Goal: Use online tool/utility: Use online tool/utility

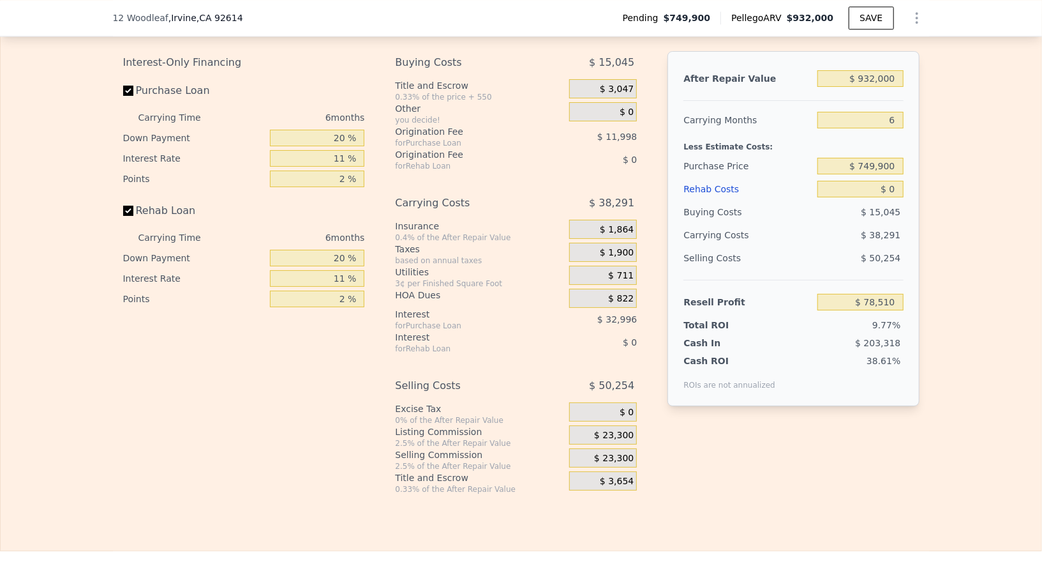
scroll to position [2004, 0]
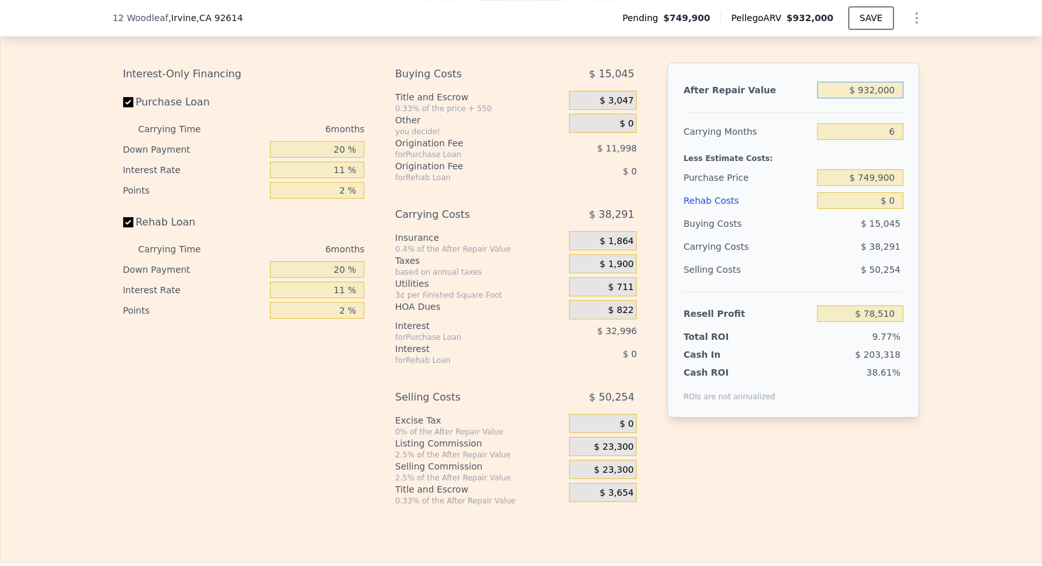
click at [885, 98] on input "$ 932,000" at bounding box center [861, 90] width 86 height 17
type input "$ 89"
type input "-$ 801,837"
type input "$ 890"
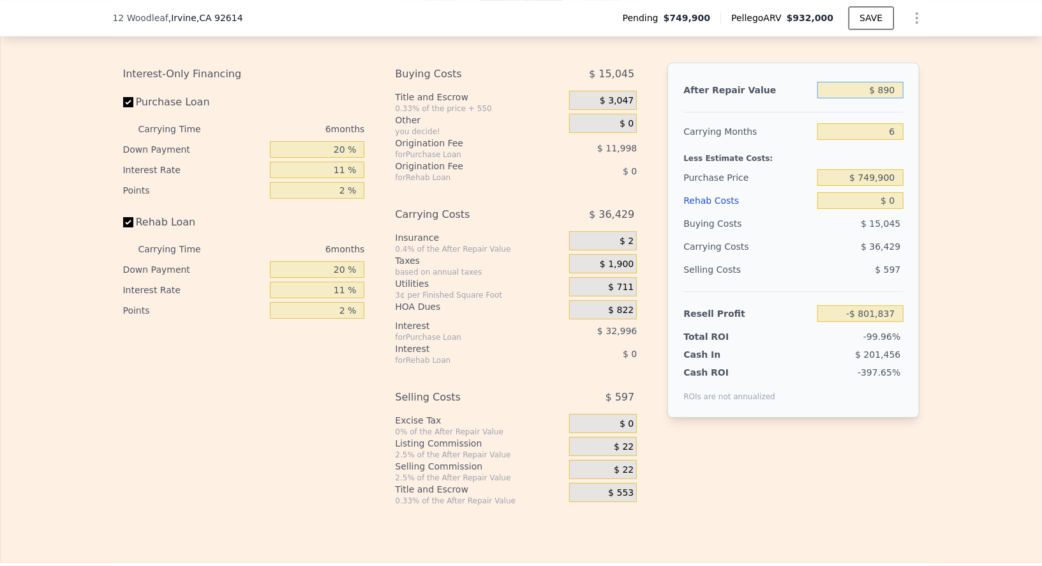
type input "-$ 801,081"
type input "$ 8,900"
type input "-$ 793,516"
type input "$ 89,000"
type input "-$ 717,846"
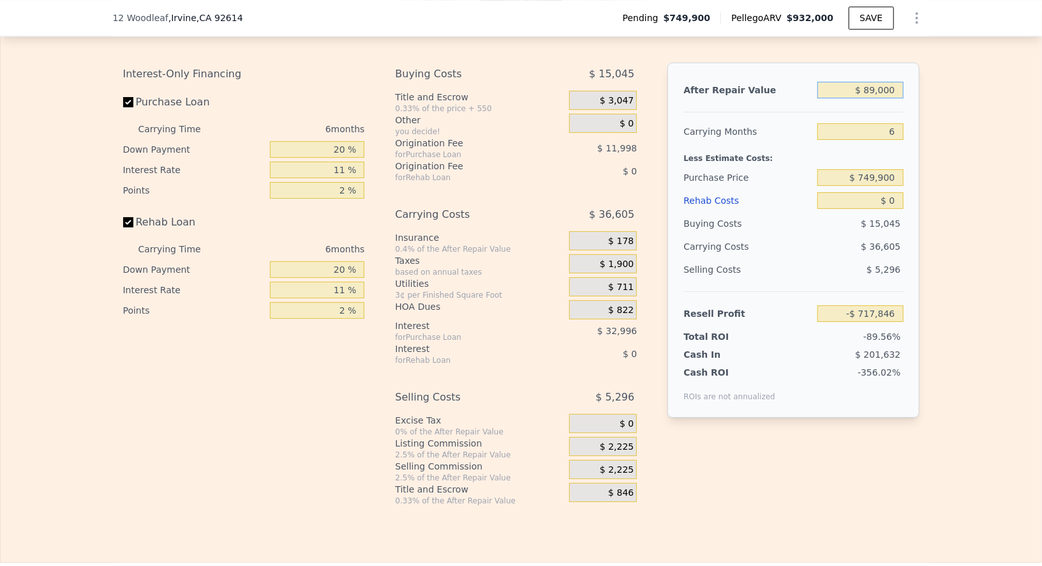
type input "$ 890,000"
type input "$ 38,834"
type input "$ 890,000"
click at [889, 140] on input "6" at bounding box center [861, 131] width 86 height 17
type input "8"
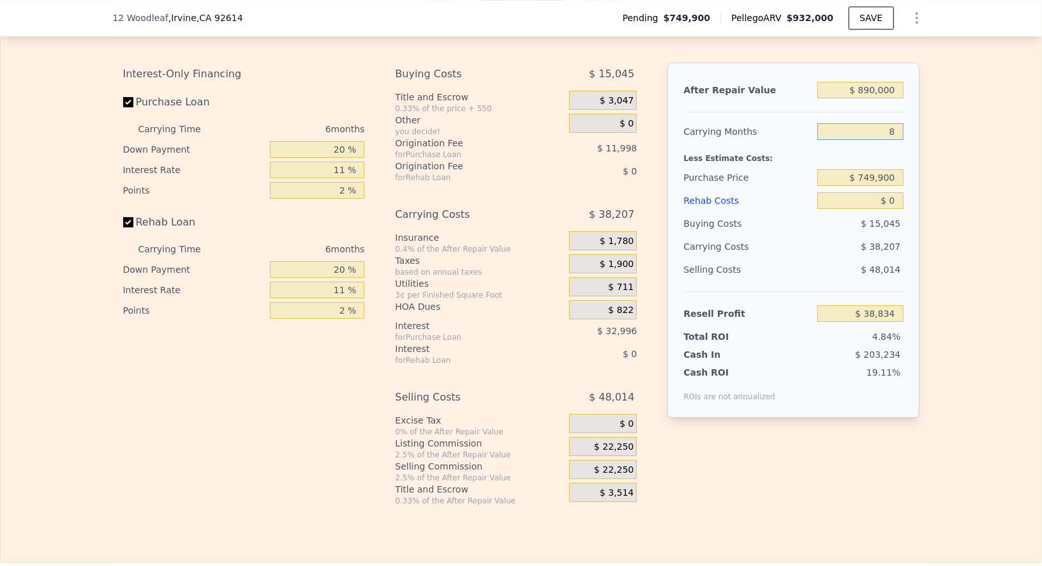
type input "$ 26,099"
type input "8"
click at [890, 186] on input "$ 749,900" at bounding box center [861, 177] width 86 height 17
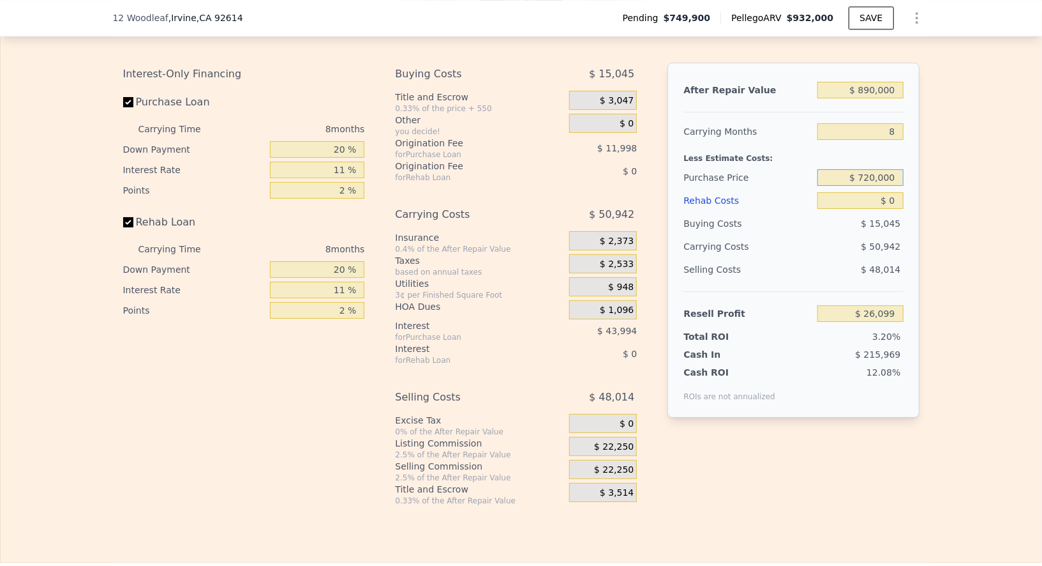
type input "$ 720,000"
click at [913, 234] on div "After Repair Value $ 890,000 Carrying Months 8 Less Estimate Costs: Purchase Pr…" at bounding box center [793, 240] width 251 height 355
type input "$ 58,328"
click at [888, 212] on div "$ 0" at bounding box center [861, 200] width 86 height 23
click at [888, 209] on input "$ 0" at bounding box center [861, 200] width 86 height 17
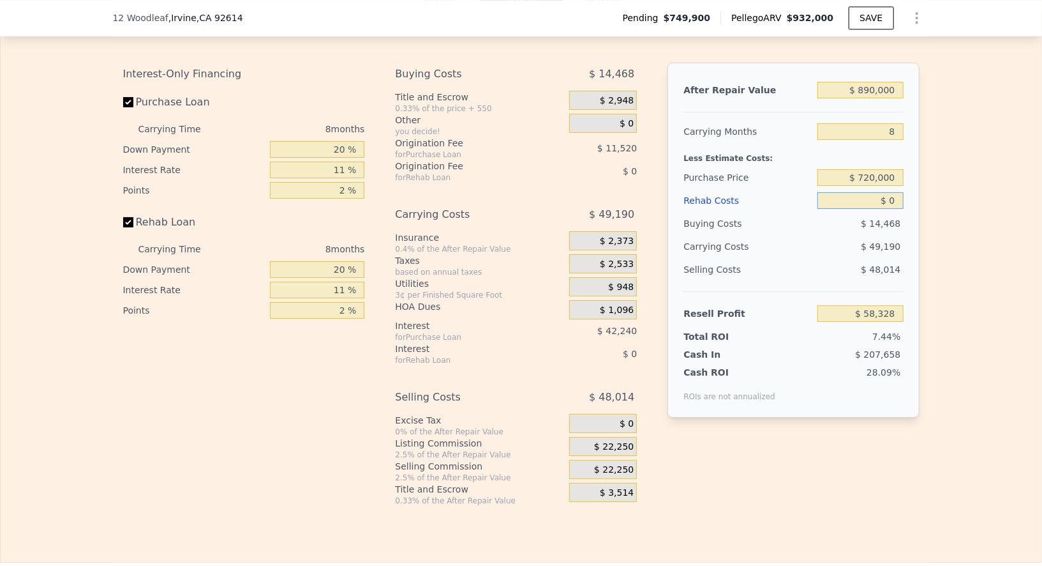
click at [888, 209] on input "$ 0" at bounding box center [861, 200] width 86 height 17
type input "$ 700,000"
type input "-$ 693,936"
click at [931, 271] on div "Edit the assumptions in yellow boxes. Input profit to calculate an offer price.…" at bounding box center [521, 258] width 1041 height 494
click at [894, 209] on input "$ 700,000" at bounding box center [861, 200] width 86 height 17
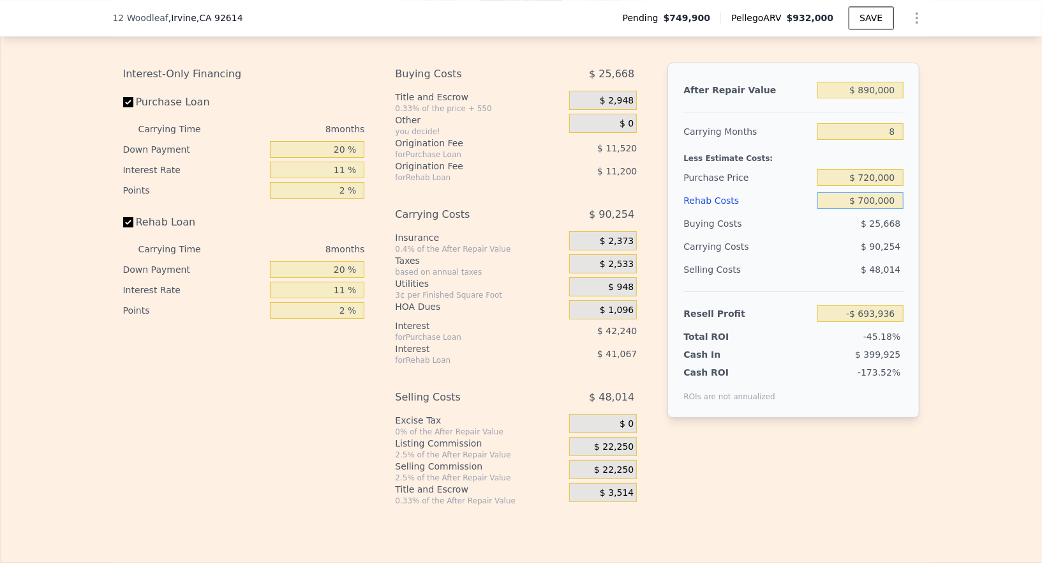
type input "$ 70,000"
type input "-$ 16,896"
type input "$ 70,000"
click at [917, 243] on div "Edit the assumptions in yellow boxes. Input profit to calculate an offer price.…" at bounding box center [521, 258] width 817 height 494
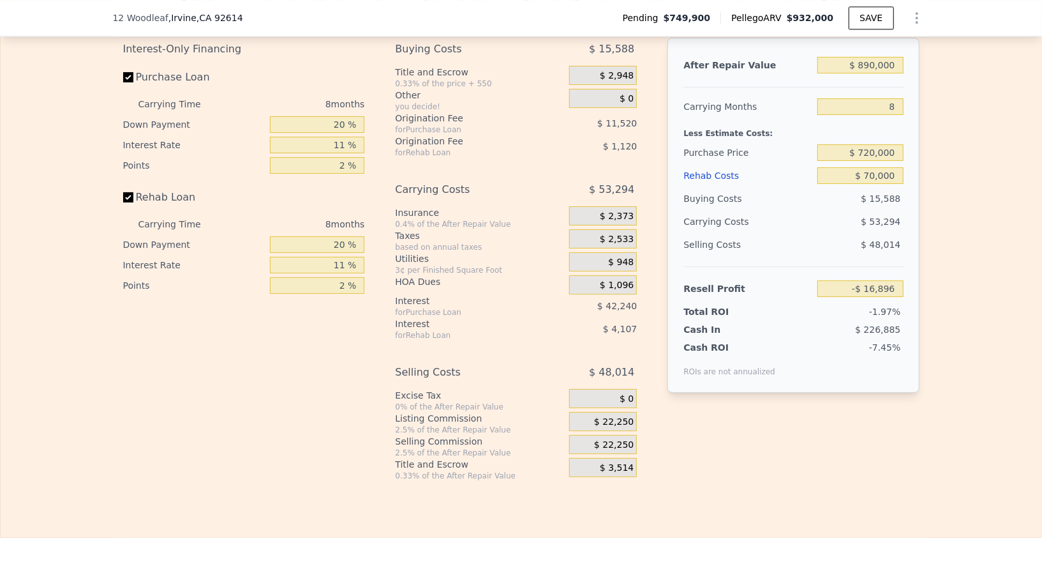
scroll to position [2020, 0]
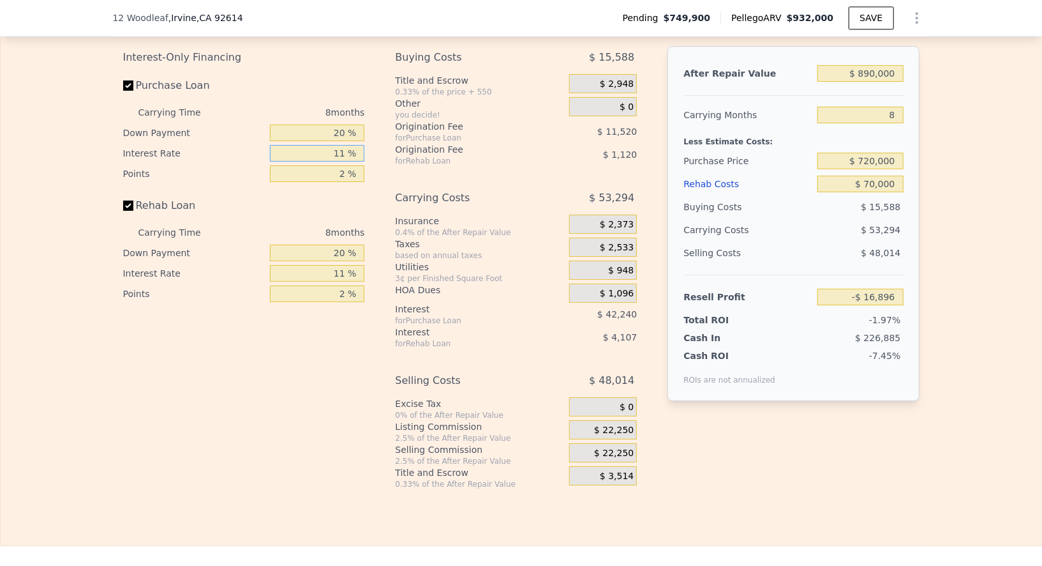
click at [342, 161] on input "11 %" at bounding box center [317, 153] width 94 height 17
type input "$ 932,000"
type input "6"
type input "$ 0"
type input "$ 78,510"
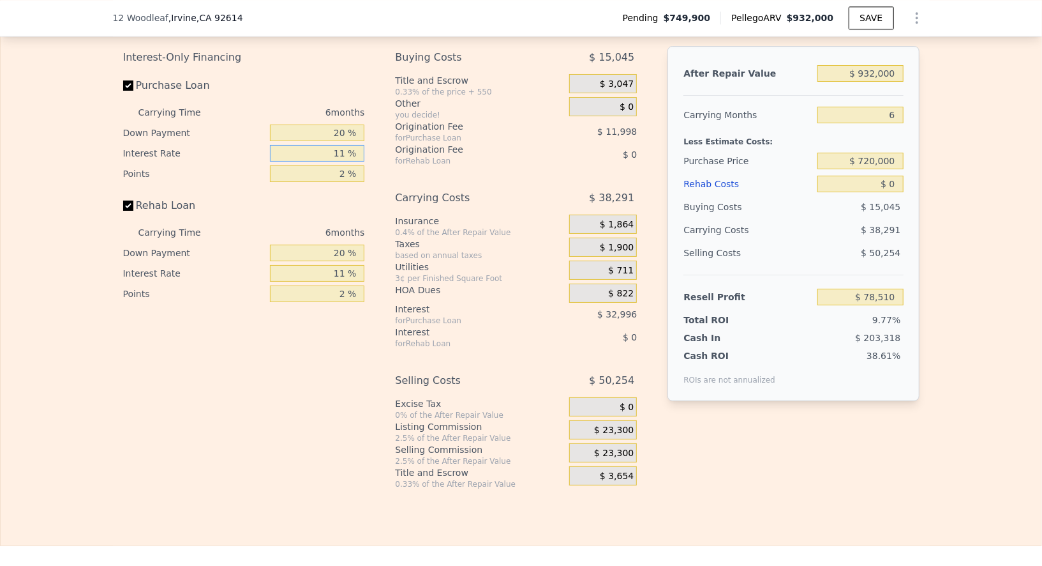
type input "1 %"
type input "$ 108,504"
type input "9 %"
type input "$ 84,510"
type input "9.9 %"
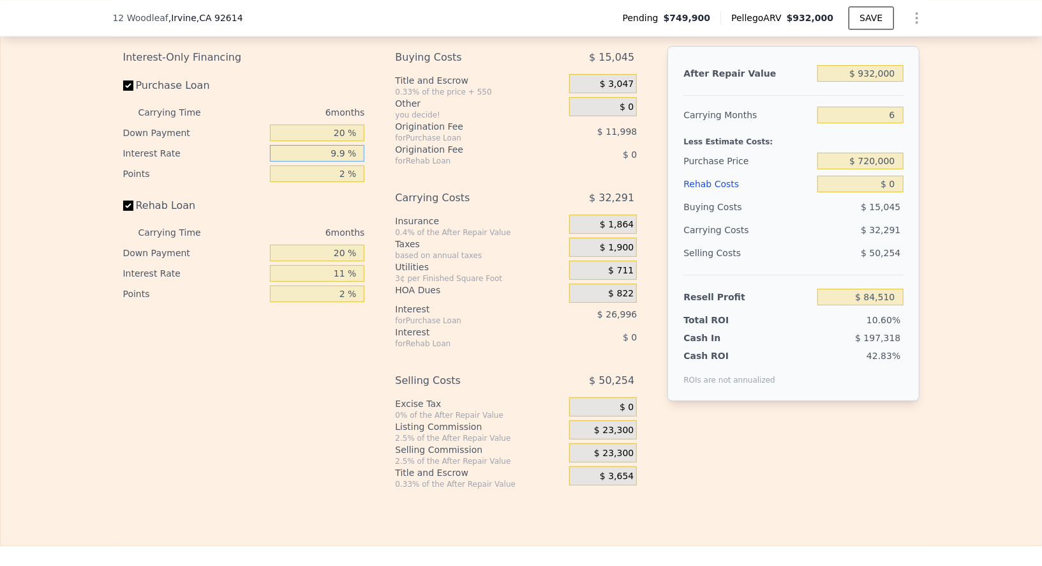
type input "$ 81,810"
type input "9.9 %"
click at [333, 281] on input "11 %" at bounding box center [317, 273] width 94 height 17
type input "1 %"
type input "9.9 %"
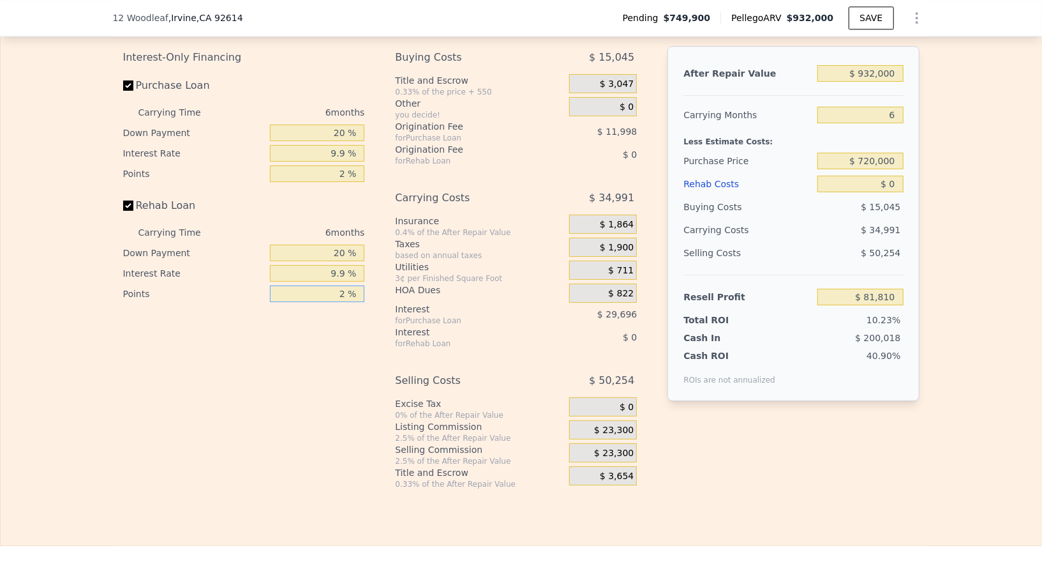
click at [345, 302] on input "2 %" at bounding box center [317, 293] width 94 height 17
type input "1 %"
click at [338, 181] on input "2 %" at bounding box center [317, 173] width 94 height 17
type input "1 %"
type input "$ 87,809"
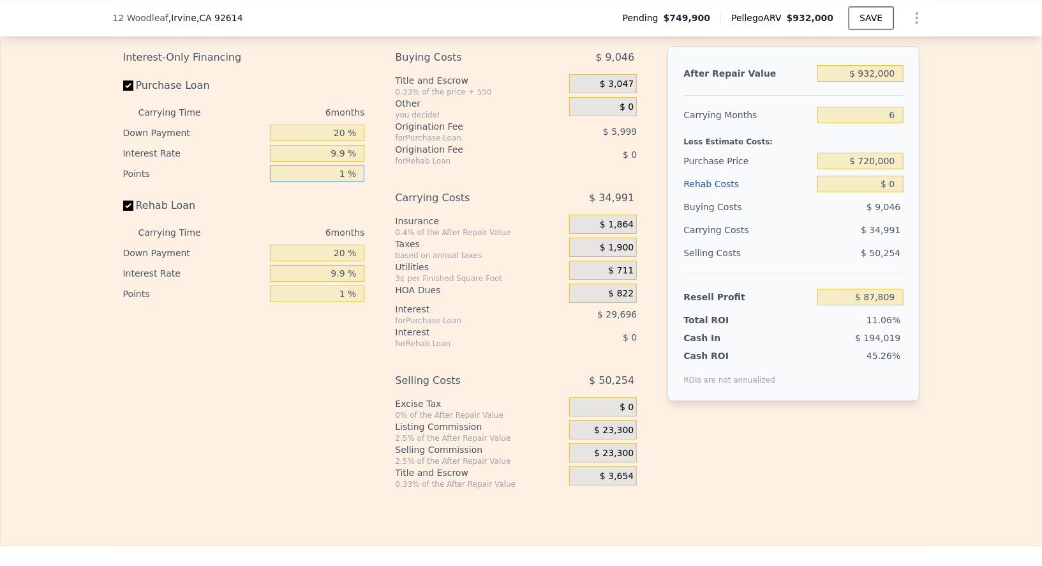
type input "1 %"
click at [395, 273] on div "Utilities" at bounding box center [479, 266] width 169 height 13
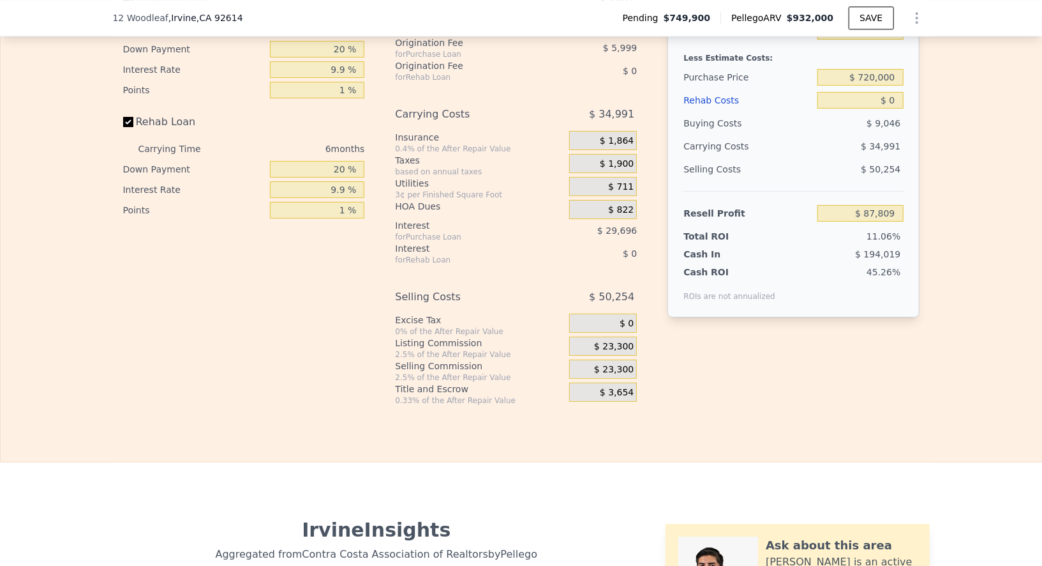
scroll to position [2105, 0]
click at [616, 191] on span "$ 711" at bounding box center [621, 185] width 26 height 11
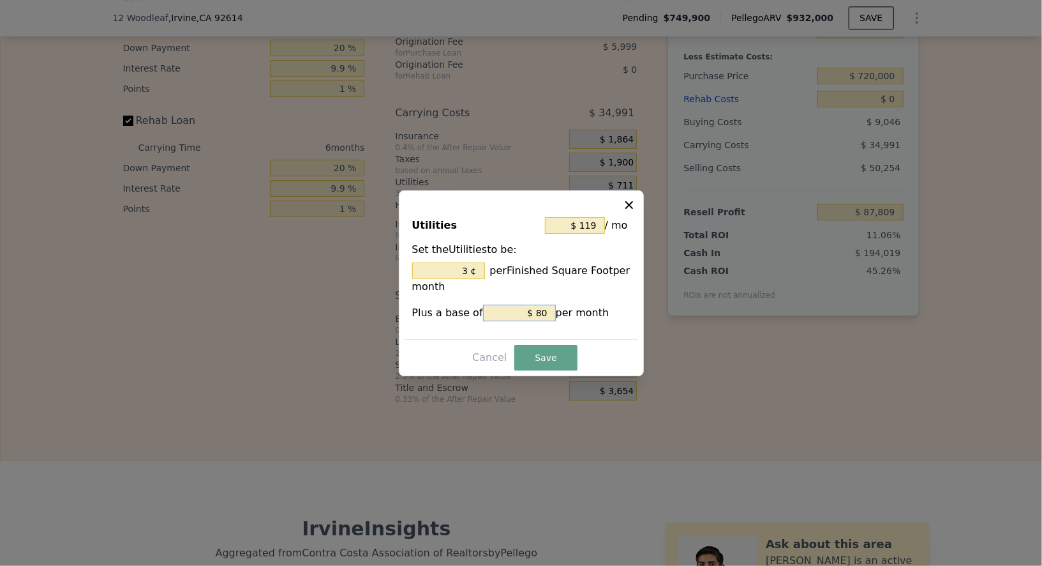
click at [546, 317] on input "$ 80" at bounding box center [519, 312] width 73 height 17
click at [588, 223] on input "$ 119" at bounding box center [575, 225] width 60 height 17
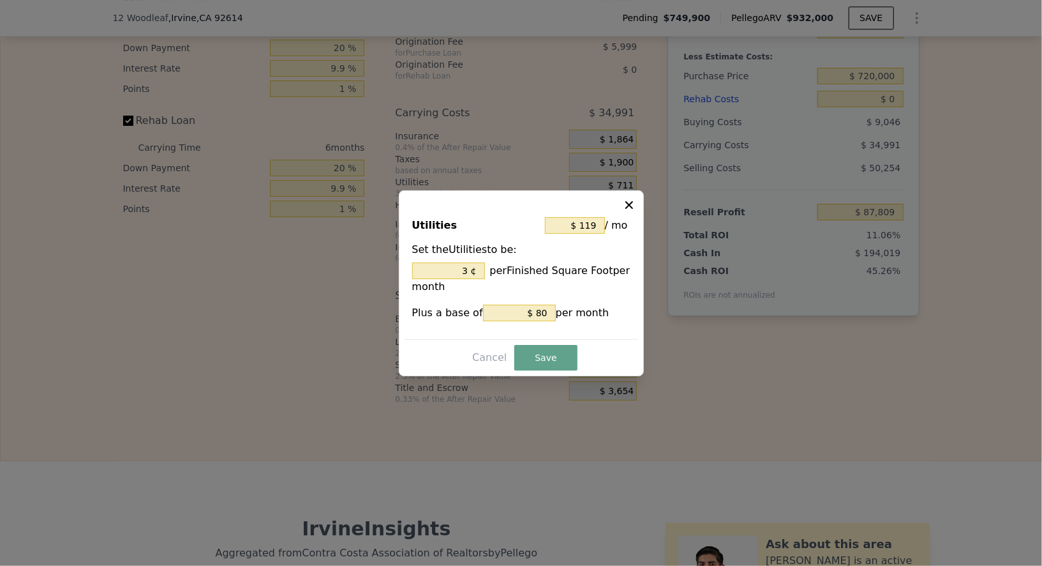
click at [683, 219] on div at bounding box center [521, 283] width 1042 height 566
type input "3 %"
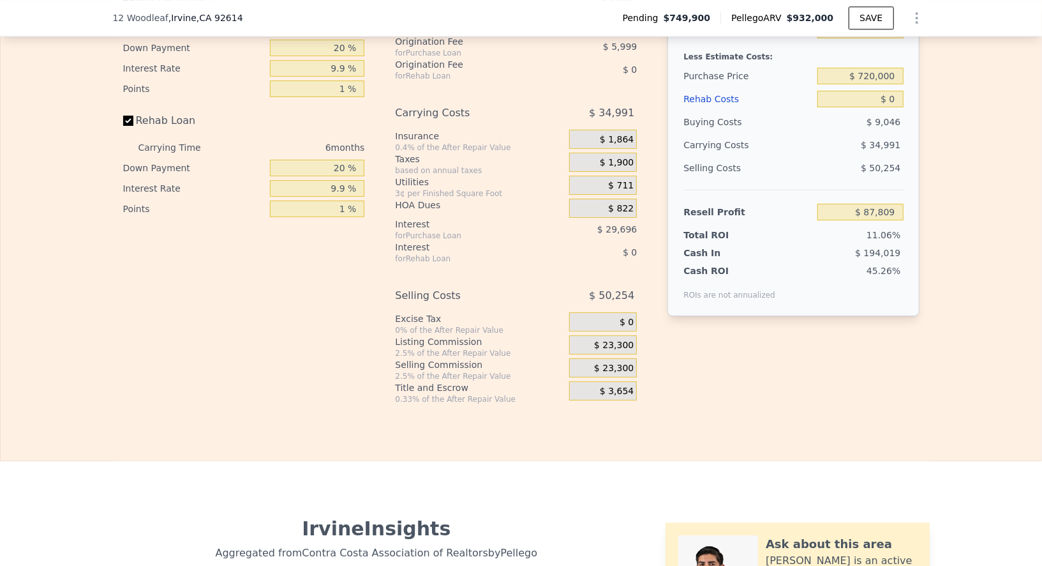
click at [629, 199] on div "$ 711" at bounding box center [603, 187] width 68 height 23
click at [622, 214] on span "$ 822" at bounding box center [621, 208] width 26 height 11
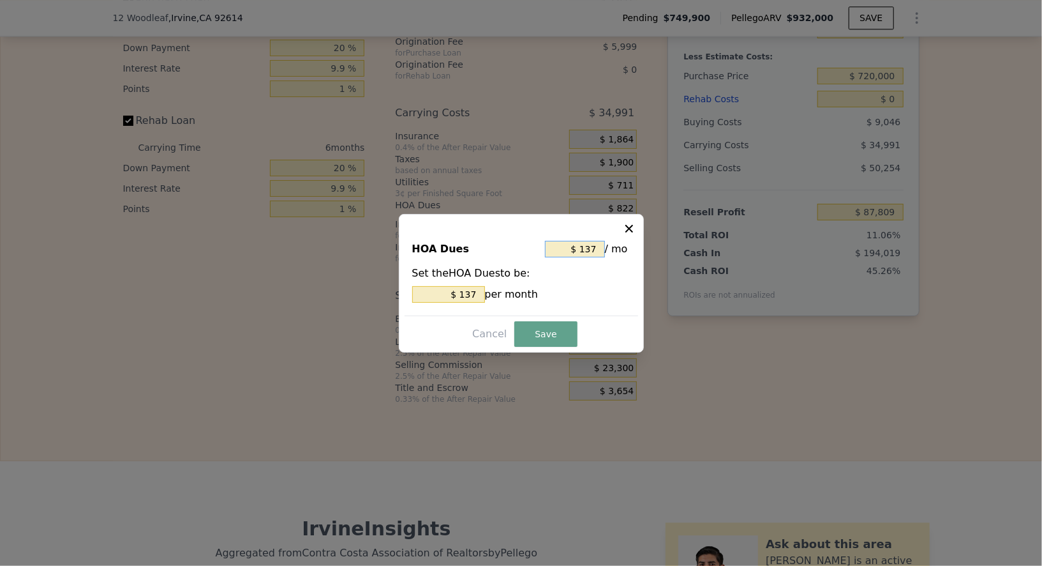
click at [580, 243] on input "$ 137" at bounding box center [575, 249] width 60 height 17
click at [587, 243] on input "$ 137" at bounding box center [575, 249] width 60 height 17
type input "$ 7"
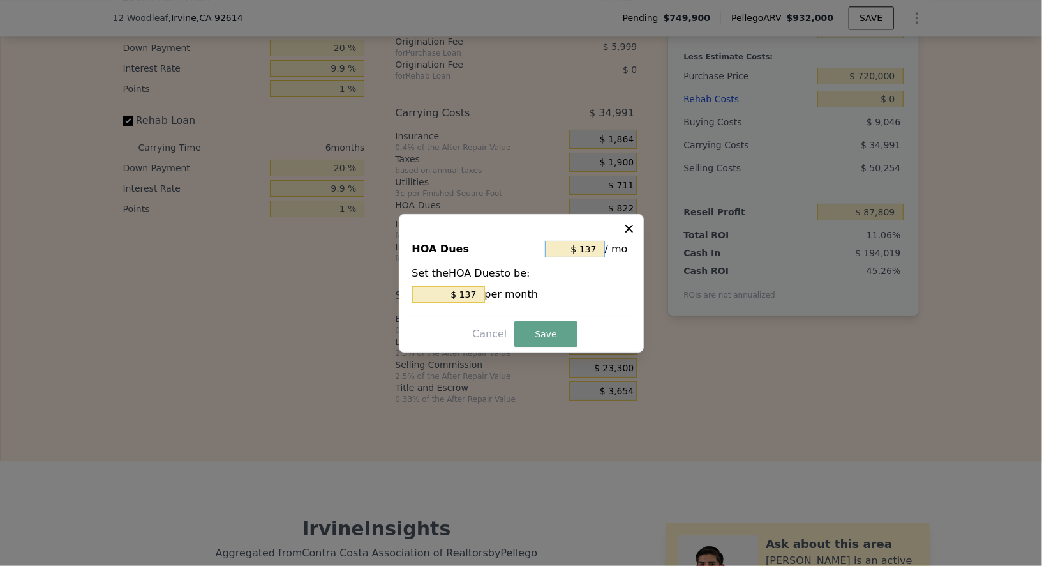
type input "$ 7"
type input "$ 75"
type input "$ 750"
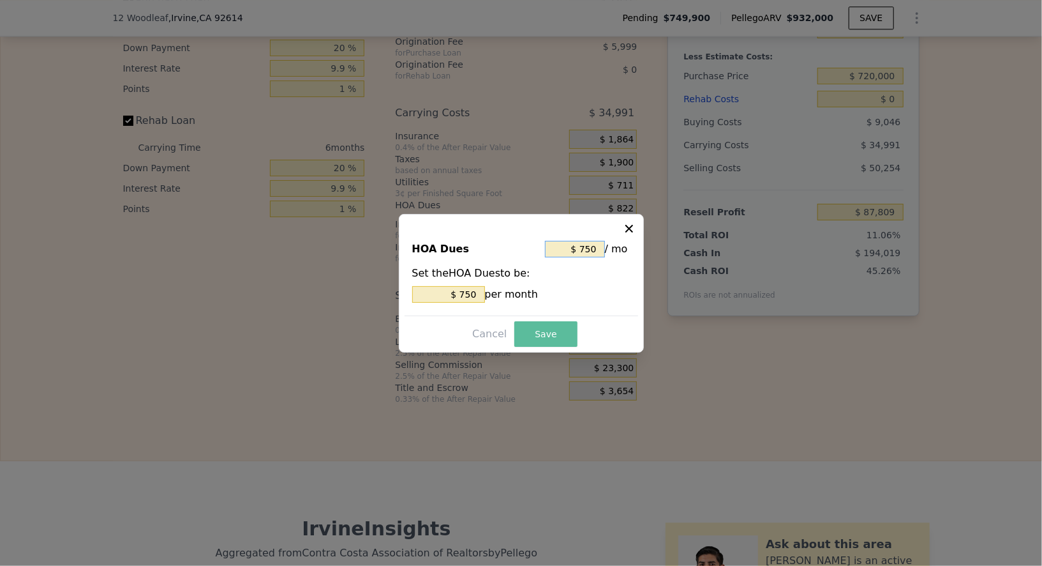
type input "$ 750"
click at [559, 327] on button "Save" at bounding box center [545, 334] width 63 height 26
type input "$ 84,131"
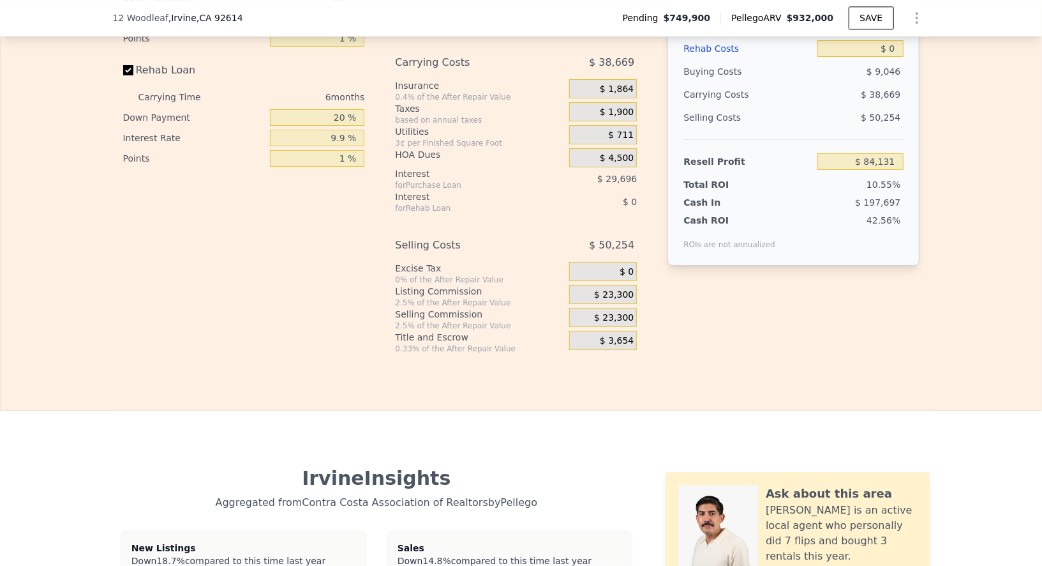
scroll to position [2161, 0]
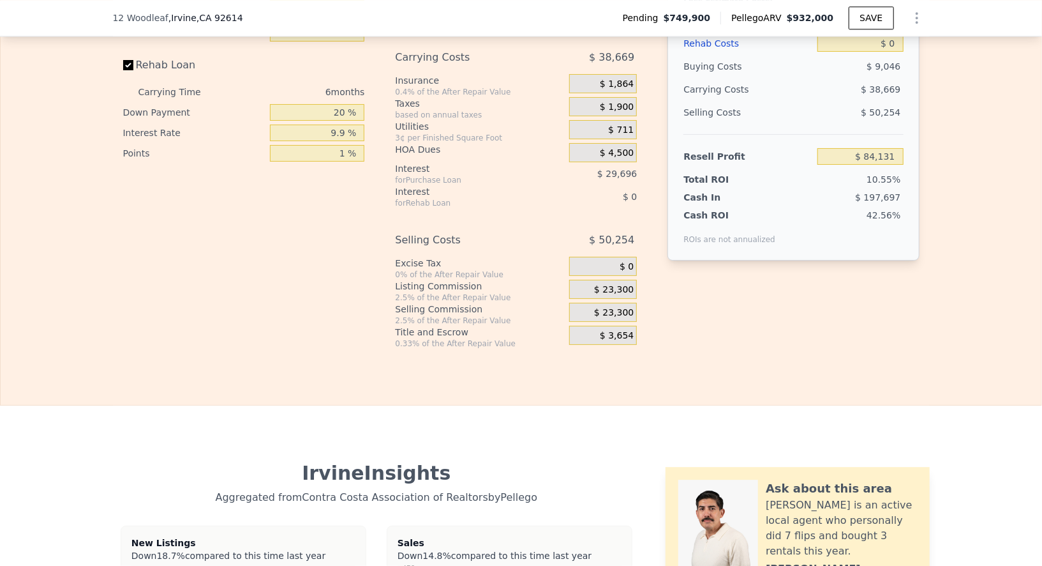
click at [615, 296] on span "$ 23,300" at bounding box center [614, 289] width 40 height 11
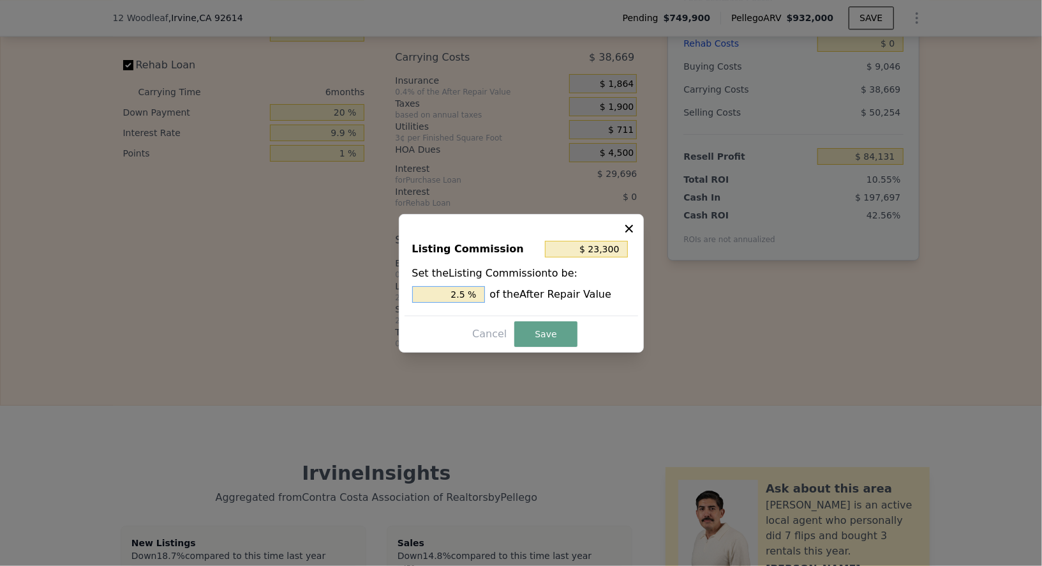
click at [468, 295] on input "2.5 %" at bounding box center [448, 294] width 73 height 17
type input "$ 9,320"
type input "1 %"
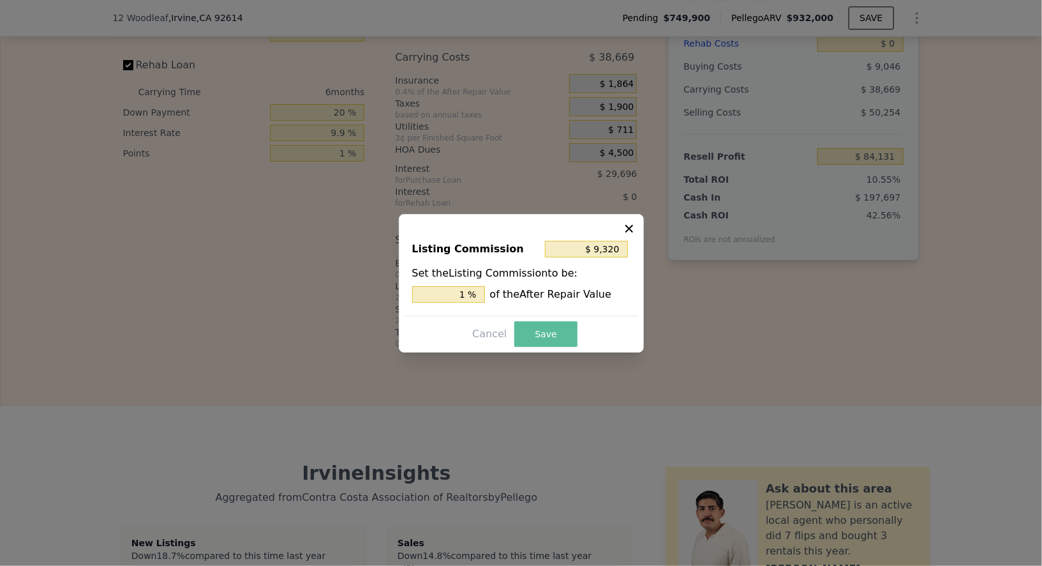
click at [526, 331] on button "Save" at bounding box center [545, 334] width 63 height 26
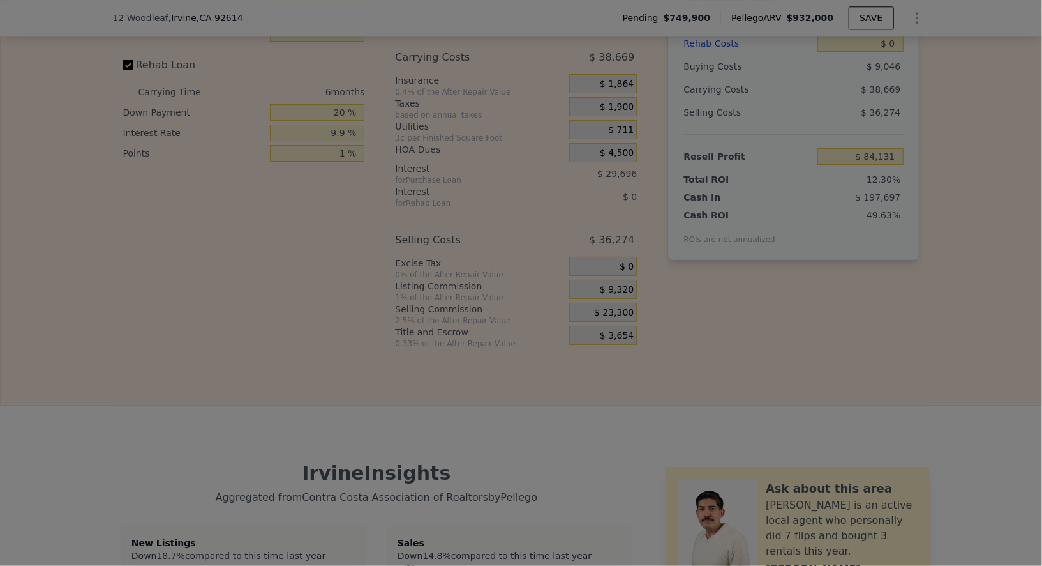
type input "$ 98,111"
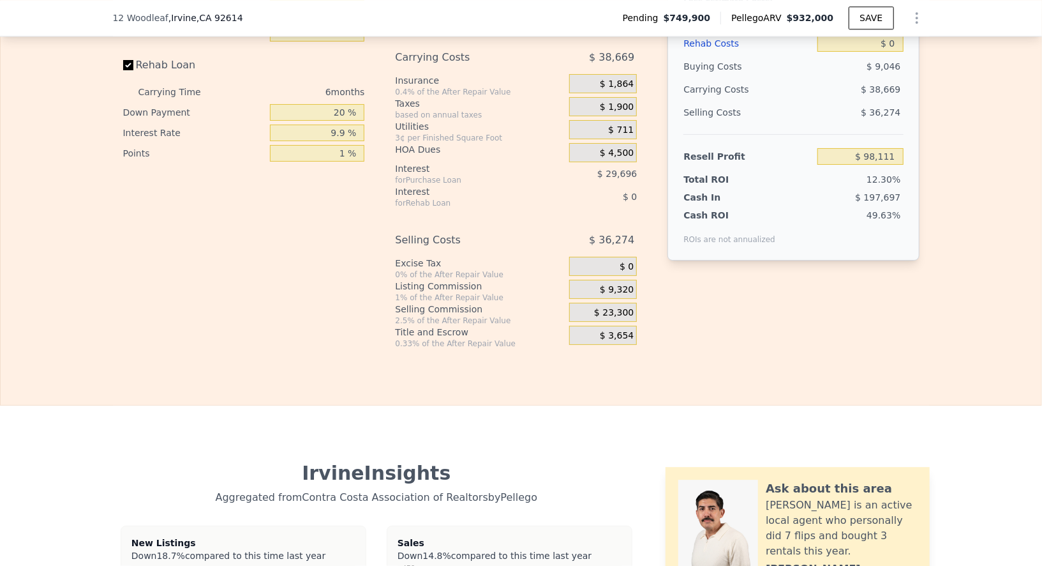
click at [613, 318] on div "$ 23,300" at bounding box center [603, 312] width 68 height 19
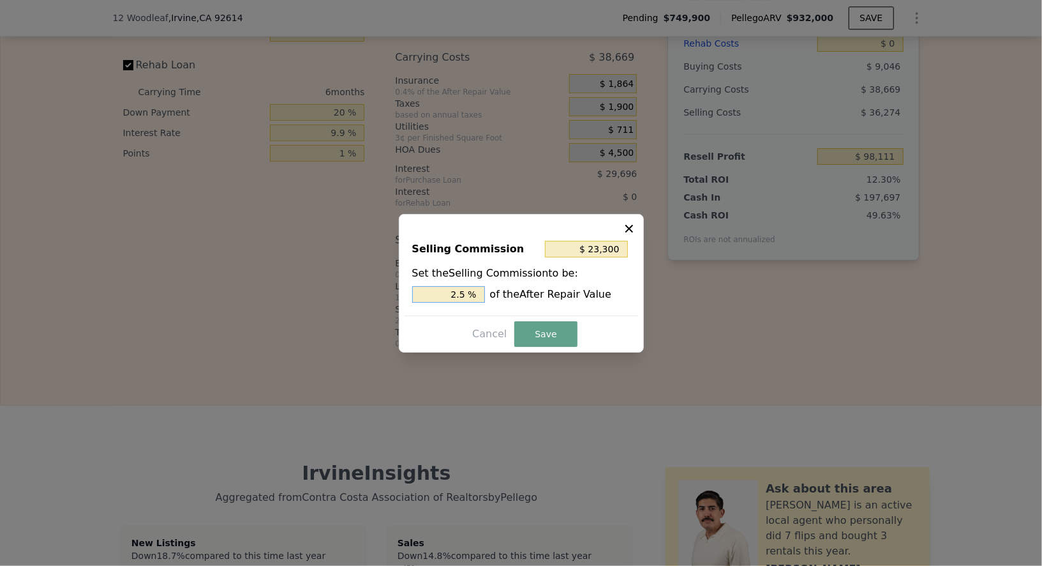
click at [458, 288] on input "2.5 %" at bounding box center [448, 294] width 73 height 17
type input "$ 18,640"
type input "2 %"
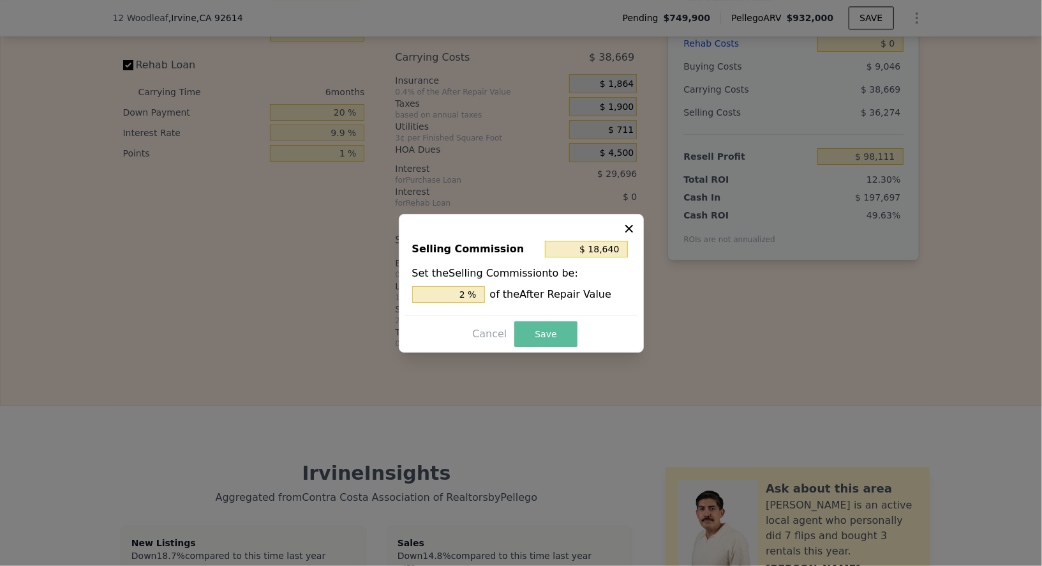
click at [545, 333] on button "Save" at bounding box center [545, 334] width 63 height 26
type input "$ 102,771"
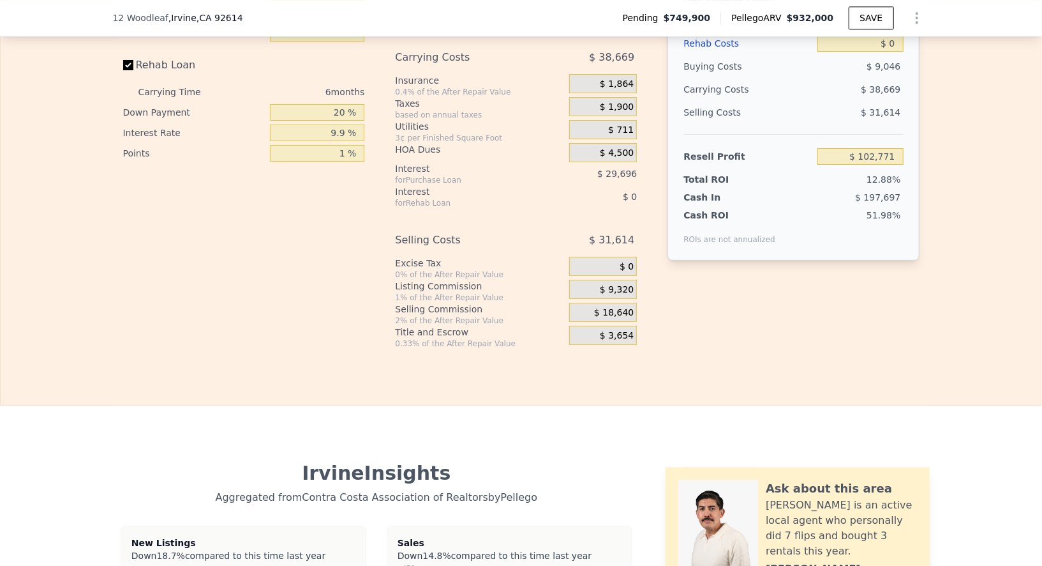
click at [654, 327] on div "Interest-Only Financing Purchase Loan Carrying Time 6 months Down Payment 20 % …" at bounding box center [521, 127] width 797 height 443
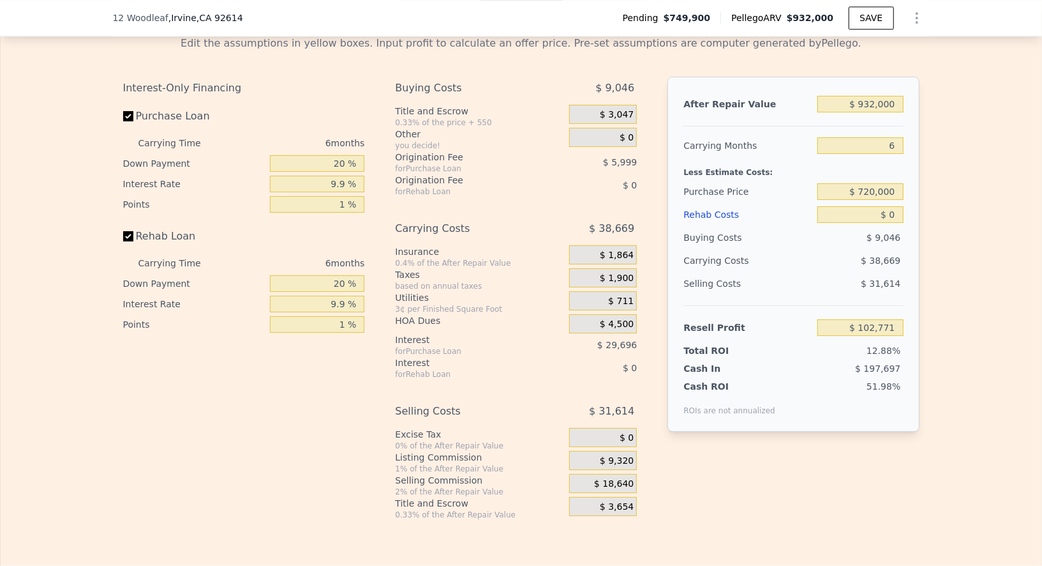
scroll to position [1988, 0]
click at [880, 224] on input "$ 0" at bounding box center [861, 215] width 86 height 17
click at [891, 224] on input "$ 0" at bounding box center [861, 215] width 86 height 17
type input "$ 7"
type input "$ 102,764"
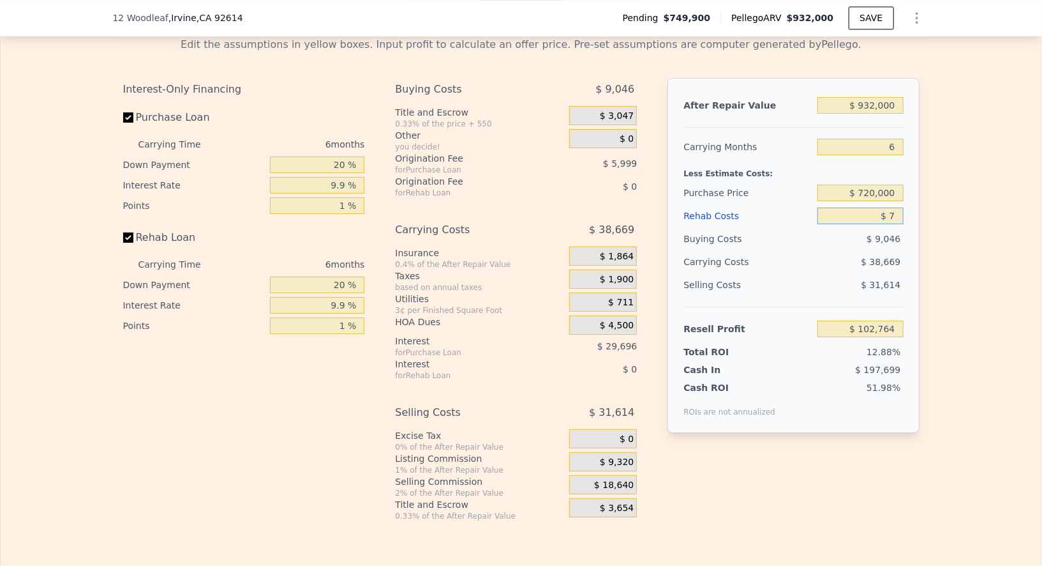
type input "$ 75"
type input "$ 102,695"
type input "$ 750"
type input "$ 101,985"
type input "$ 75,000"
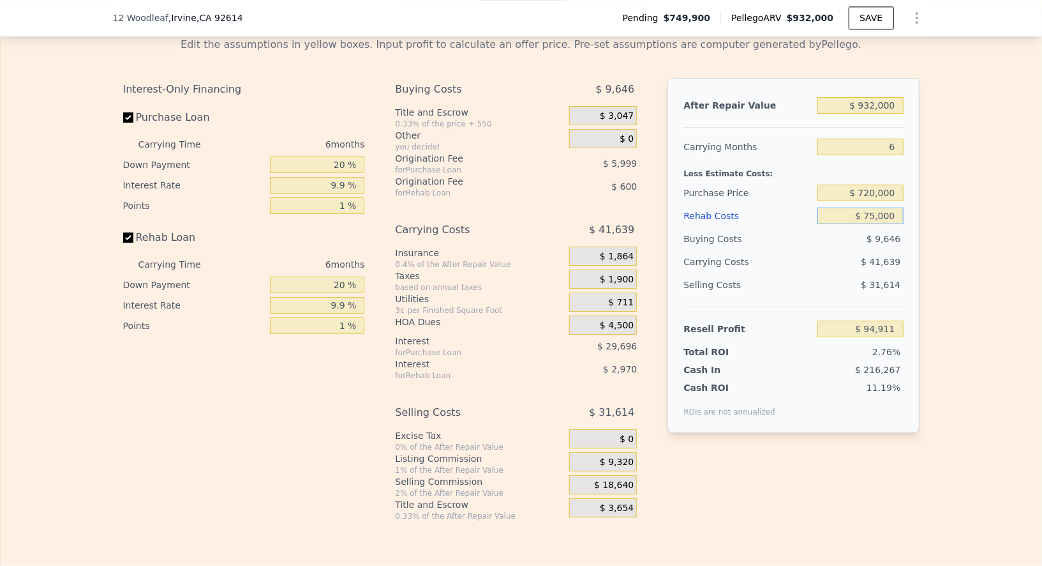
type input "$ 24,201"
click at [938, 298] on div "Edit the assumptions in yellow boxes. Input profit to calculate an offer price.…" at bounding box center [521, 274] width 1041 height 494
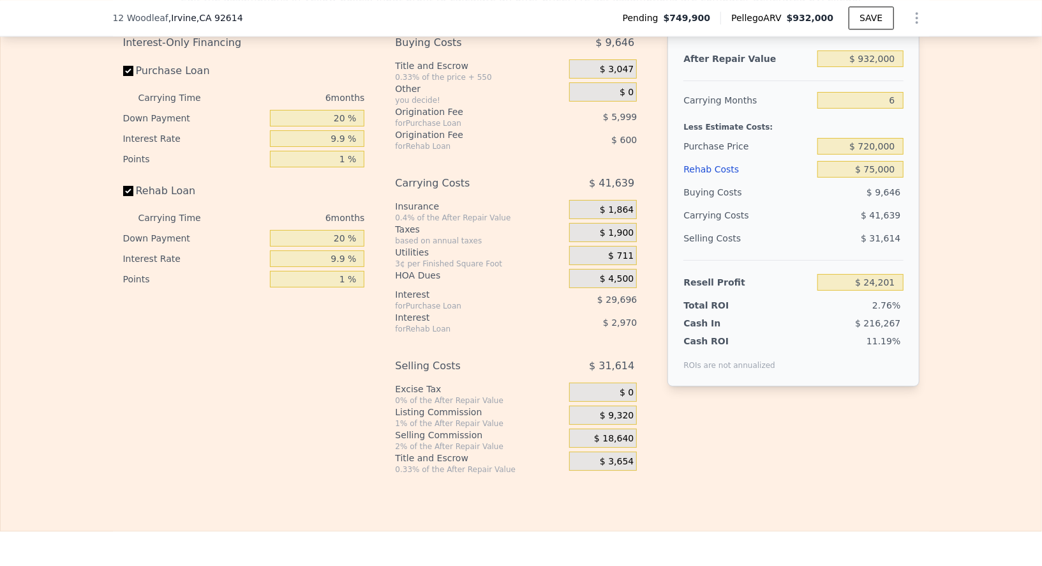
scroll to position [2044, 0]
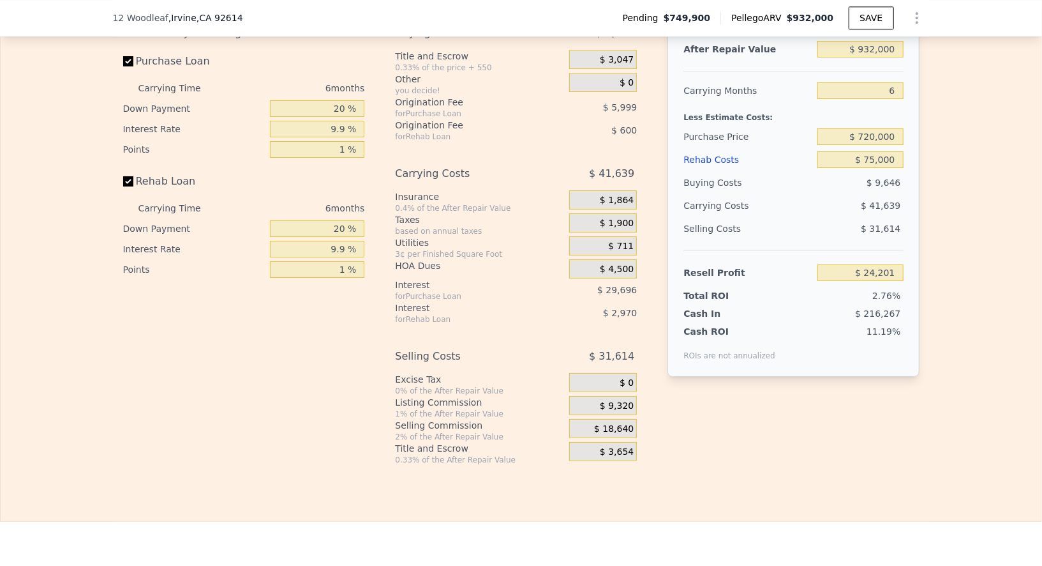
type input "$ 0"
type input "$ 78,510"
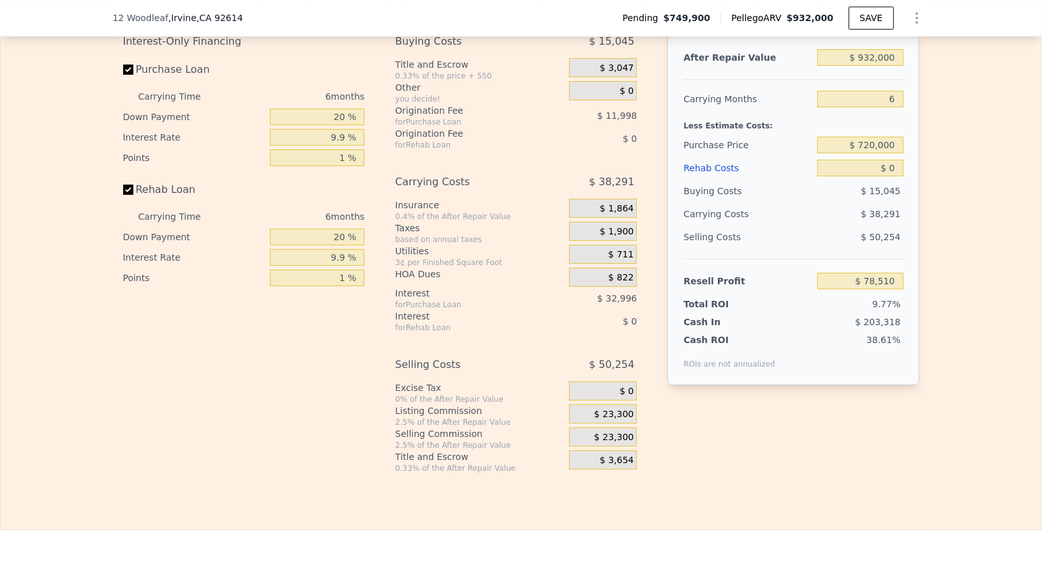
scroll to position [2039, 0]
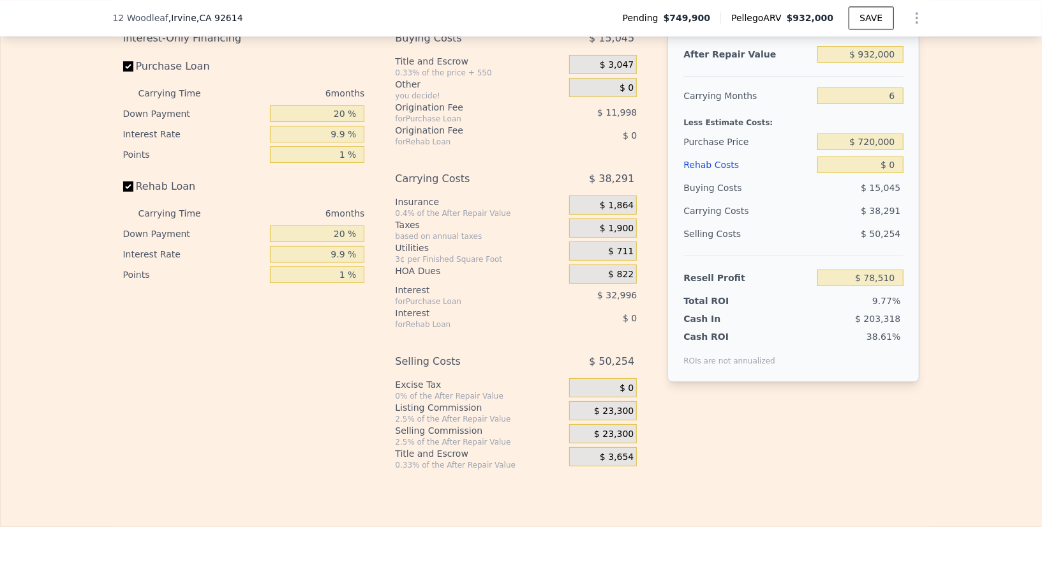
click at [769, 325] on div "$ 203,318" at bounding box center [836, 318] width 135 height 13
click at [874, 173] on input "$ 0" at bounding box center [861, 164] width 86 height 17
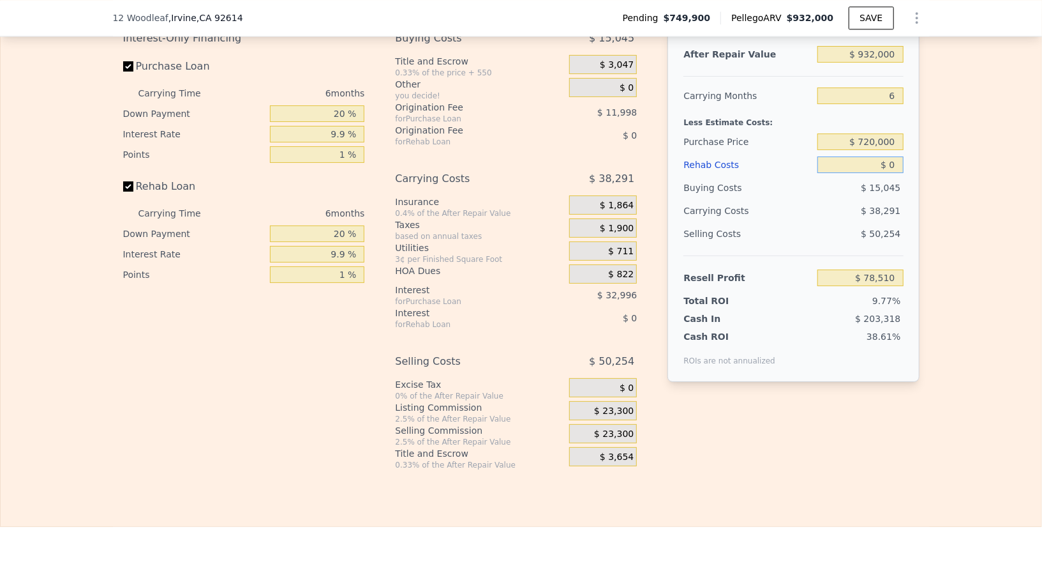
click at [874, 173] on input "$ 0" at bounding box center [861, 164] width 86 height 17
type input "$ 6"
type input "$ 78,504"
type input "$ 650"
type input "$ 77,820"
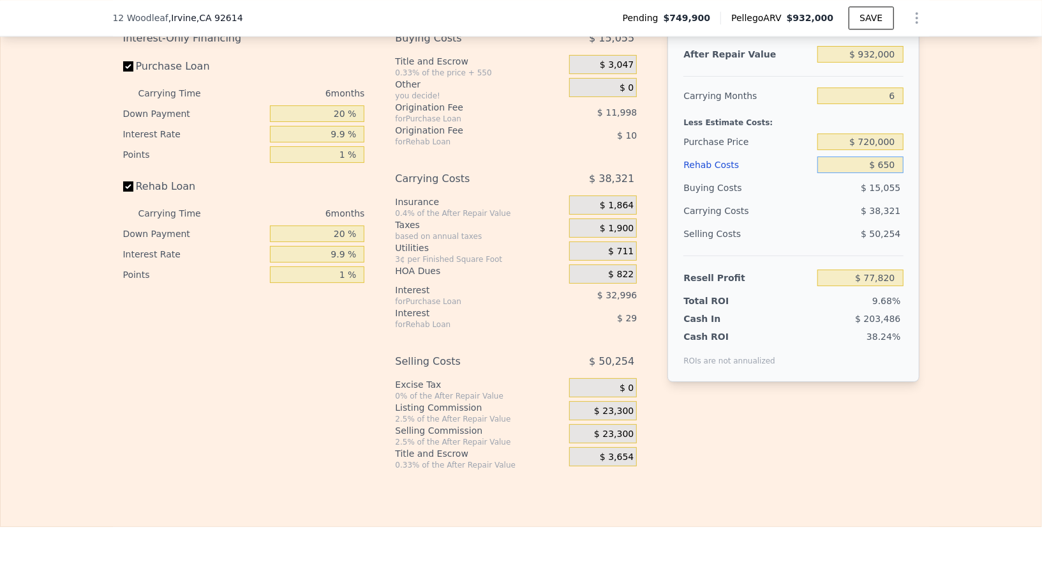
type input "$ 6,500"
type input "$ 71,618"
type input "$ 65,000"
type input "$ 9,608"
type input "$ 650"
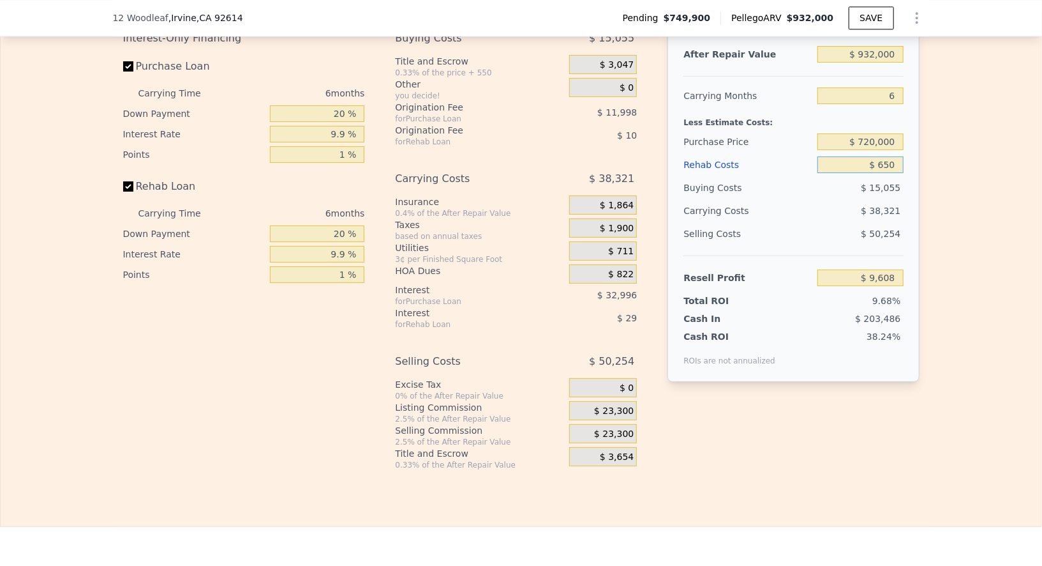
type input "$ 77,820"
type input "$ 6"
type input "$ 78,444"
type input "$ 6"
type input "$ 78,504"
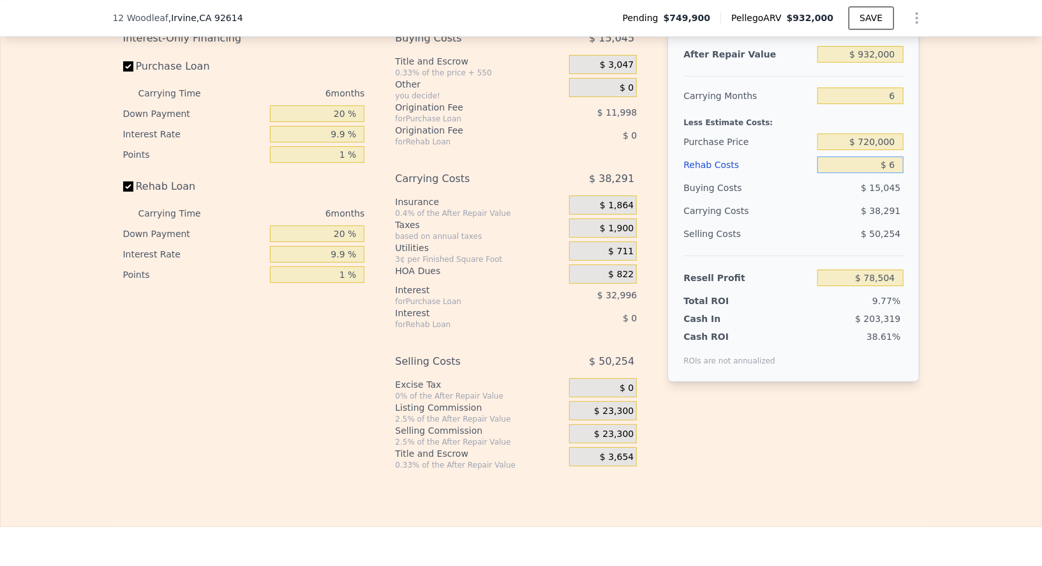
type input "$ 86"
type input "$ 78,417"
type input "$ 856"
type input "$ 77,604"
type input "$ 8,506"
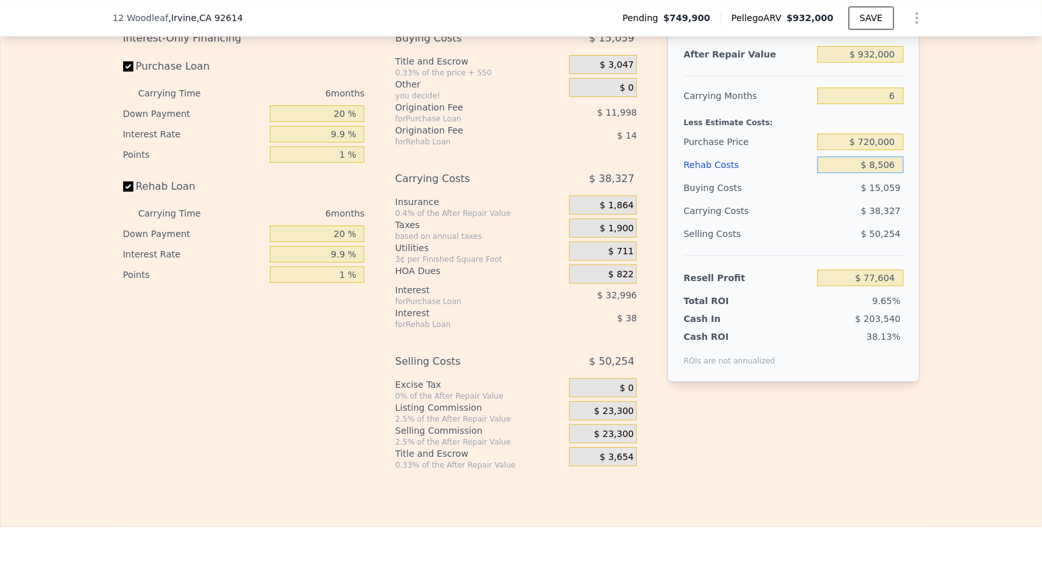
type input "$ 69,496"
type input "$ 85,006"
type input "-$ 11,594"
type input "$ 850,006"
type input "-$ 822,494"
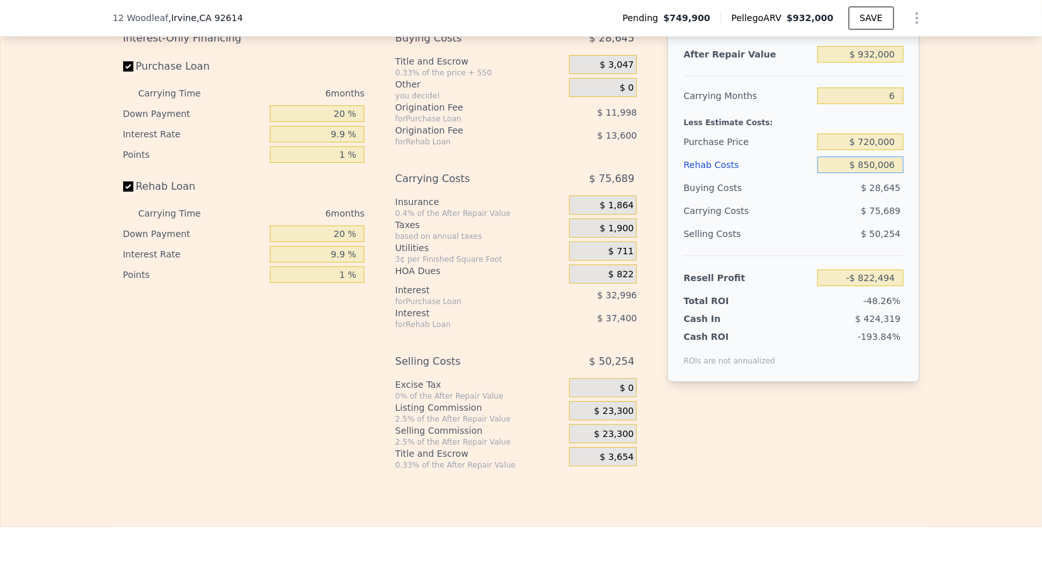
type input "$ 85,006"
type input "-$ 11,594"
drag, startPoint x: 895, startPoint y: 178, endPoint x: 835, endPoint y: 178, distance: 59.4
click at [837, 173] on input "$ 85,006" at bounding box center [861, 164] width 86 height 17
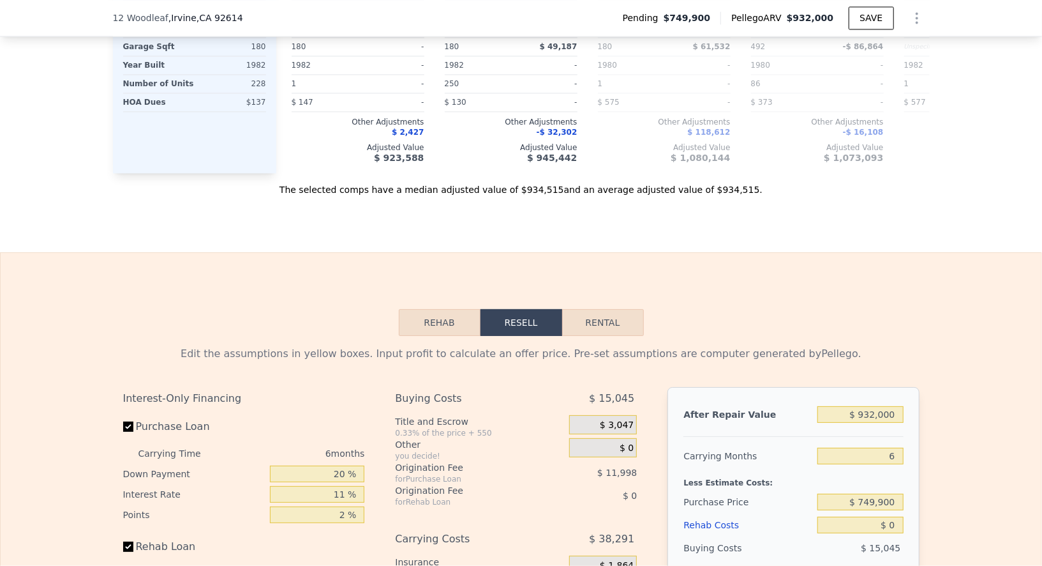
scroll to position [1818, 0]
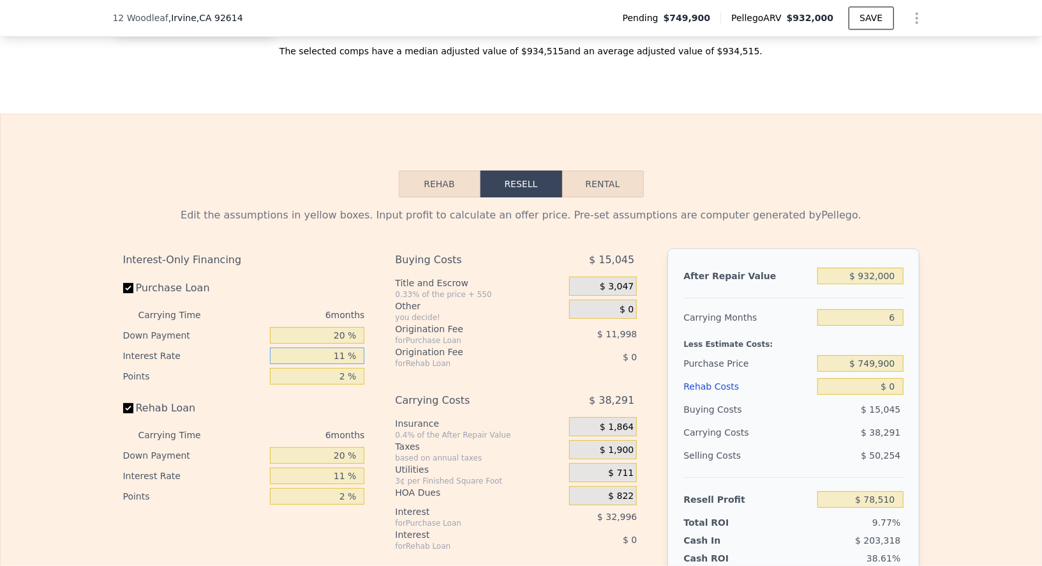
click at [346, 364] on input "11 %" at bounding box center [317, 355] width 94 height 17
type input "1 %"
type input "$ 108,504"
type input "9 %"
type input "$ 84,510"
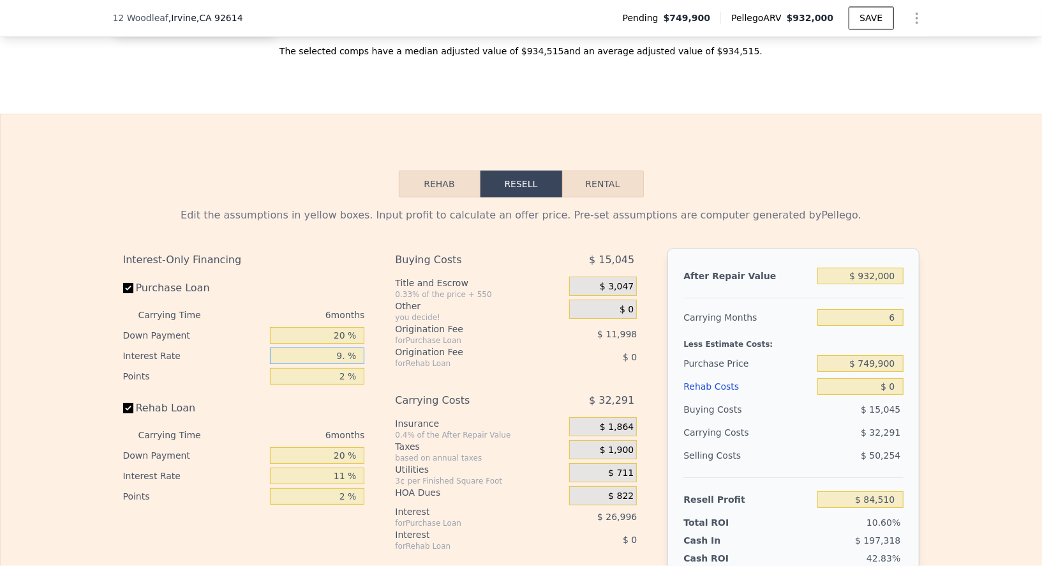
type input "9.9 %"
type input "$ 81,810"
type input "9.9 %"
click at [340, 484] on input "11 %" at bounding box center [317, 475] width 94 height 17
type input "1 %"
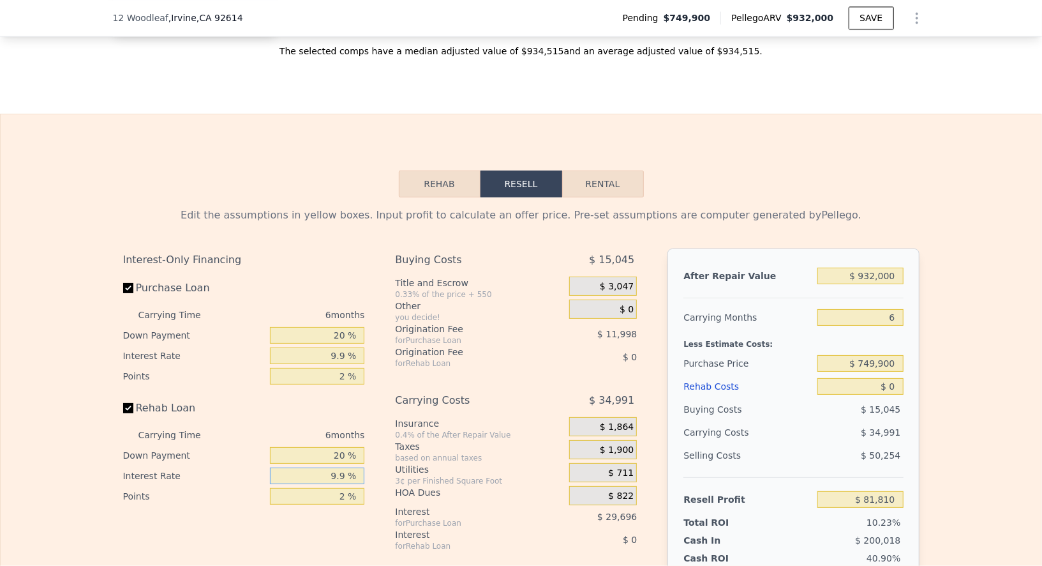
type input "9.9 %"
click at [337, 383] on input "2 %" at bounding box center [317, 376] width 94 height 17
type input "1 %"
type input "$ 87,809"
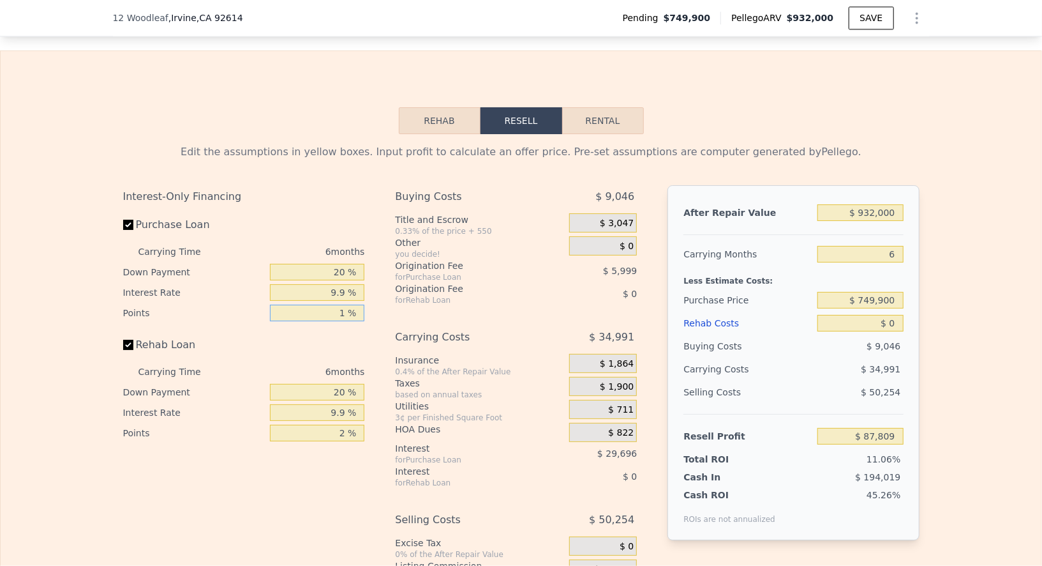
type input "1 %"
click at [342, 441] on input "2 %" at bounding box center [317, 432] width 94 height 17
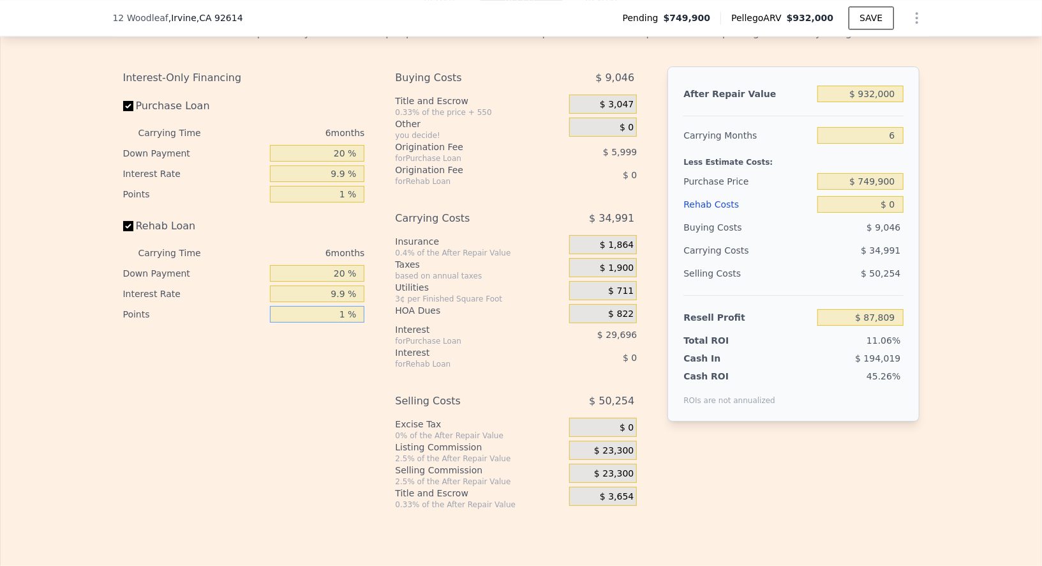
scroll to position [2006, 0]
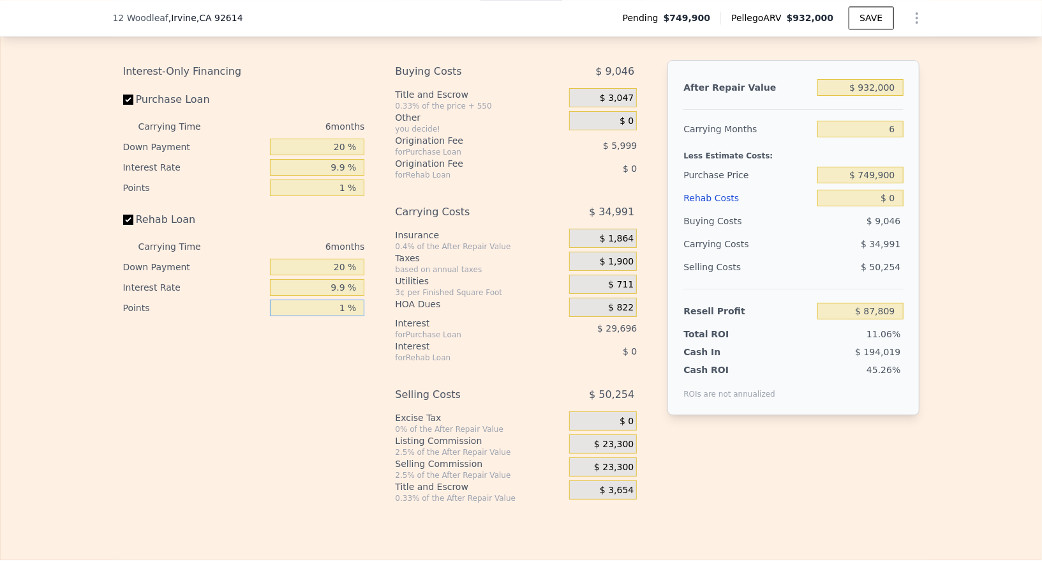
type input "1 %"
click at [600, 450] on span "$ 23,300" at bounding box center [614, 443] width 40 height 11
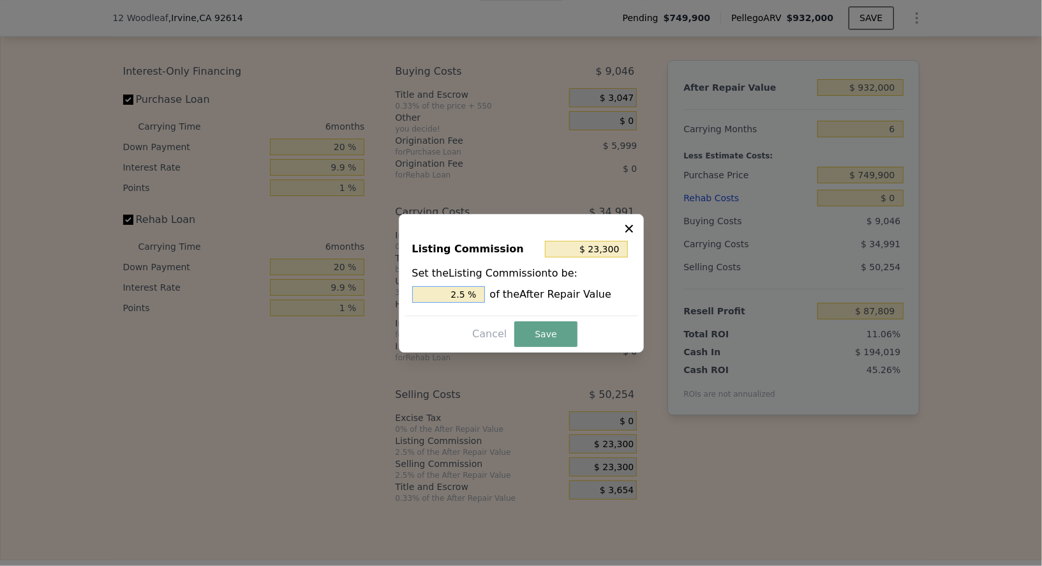
click at [462, 294] on input "2.5 %" at bounding box center [448, 294] width 73 height 17
type input "$ 9,320"
type input "1 %"
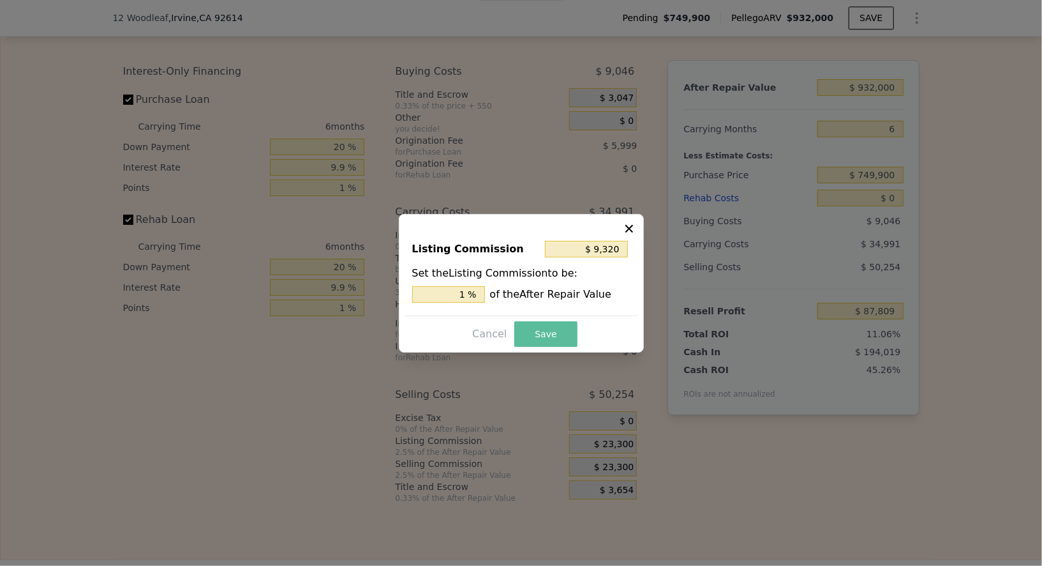
click at [548, 324] on button "Save" at bounding box center [545, 334] width 63 height 26
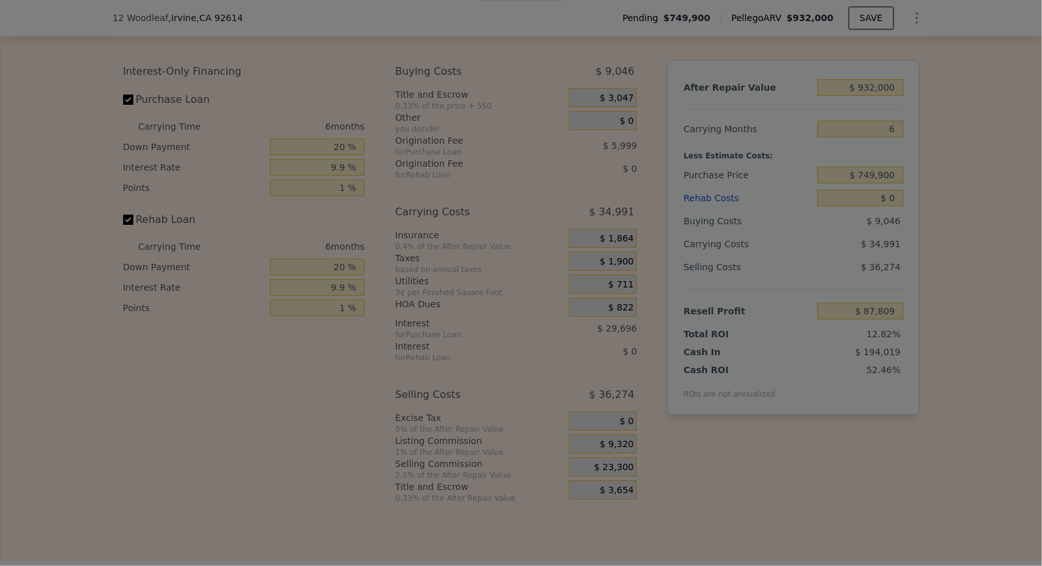
type input "$ 101,789"
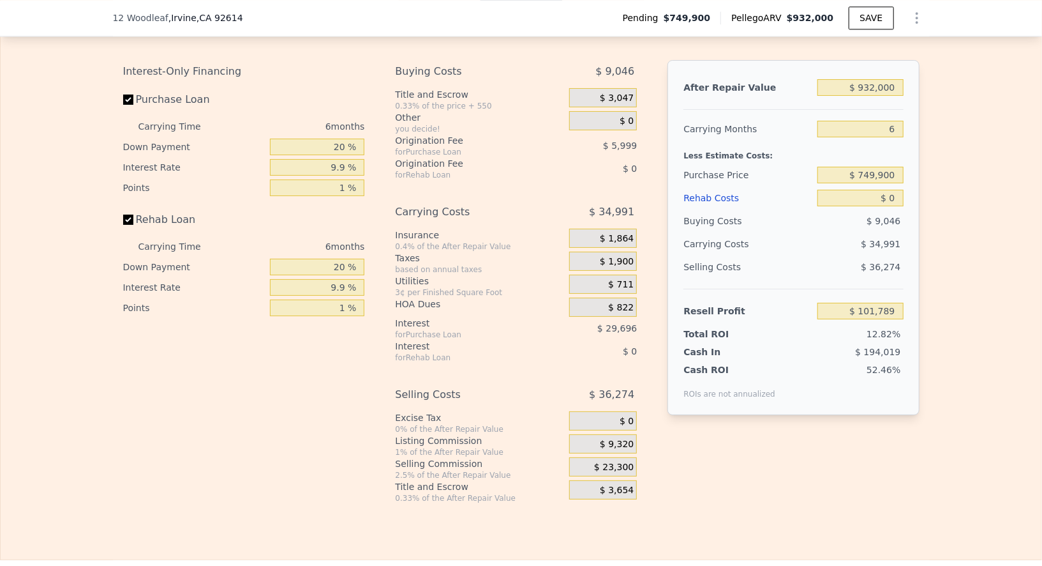
click at [605, 473] on span "$ 23,300" at bounding box center [614, 466] width 40 height 11
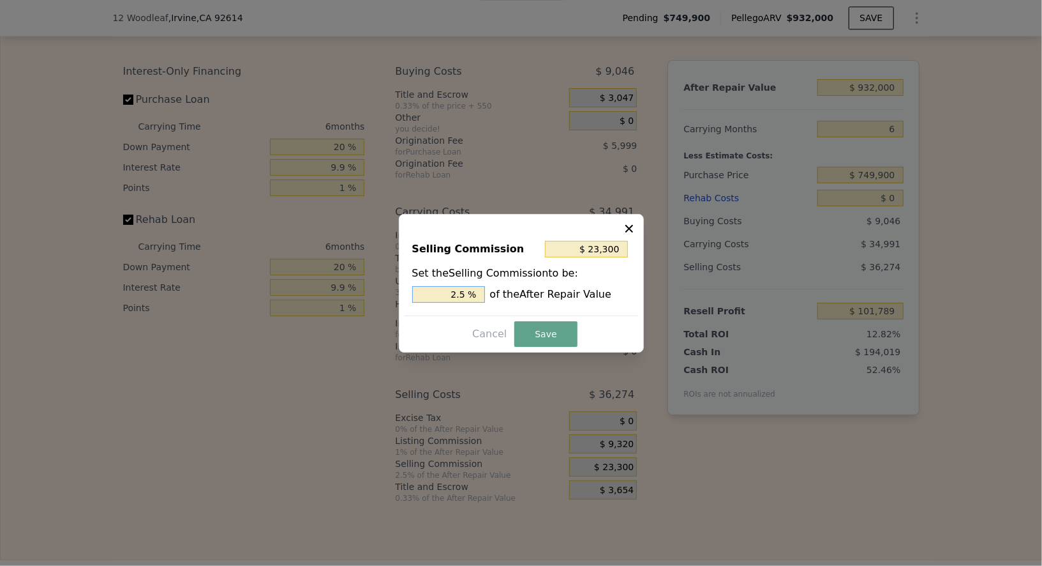
click at [476, 288] on input "2.5 %" at bounding box center [448, 294] width 73 height 17
click at [449, 290] on input "2.5 %" at bounding box center [448, 294] width 73 height 17
type input "$ 18,640"
type input "2 %"
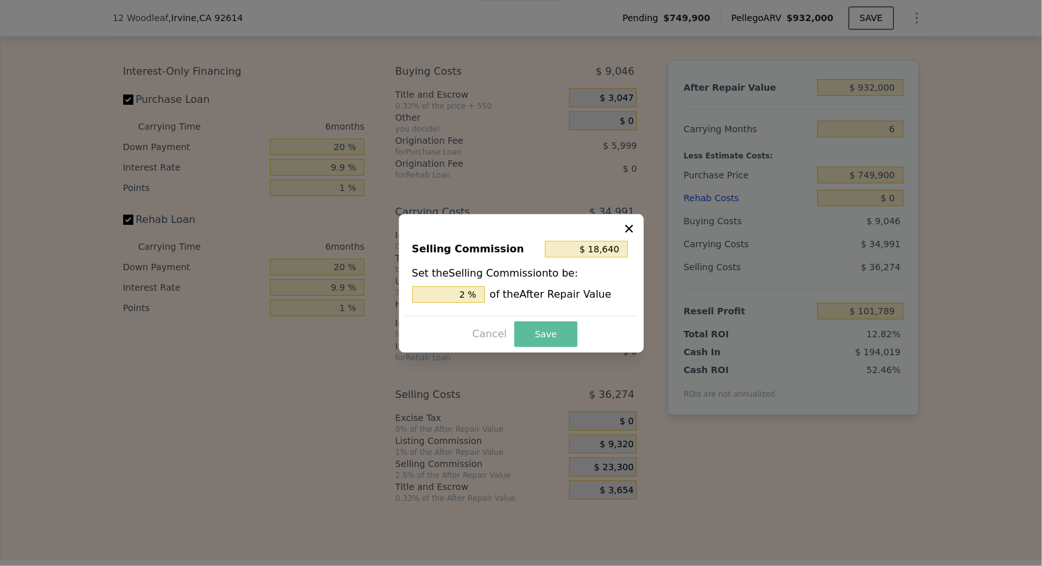
click at [552, 332] on button "Save" at bounding box center [545, 334] width 63 height 26
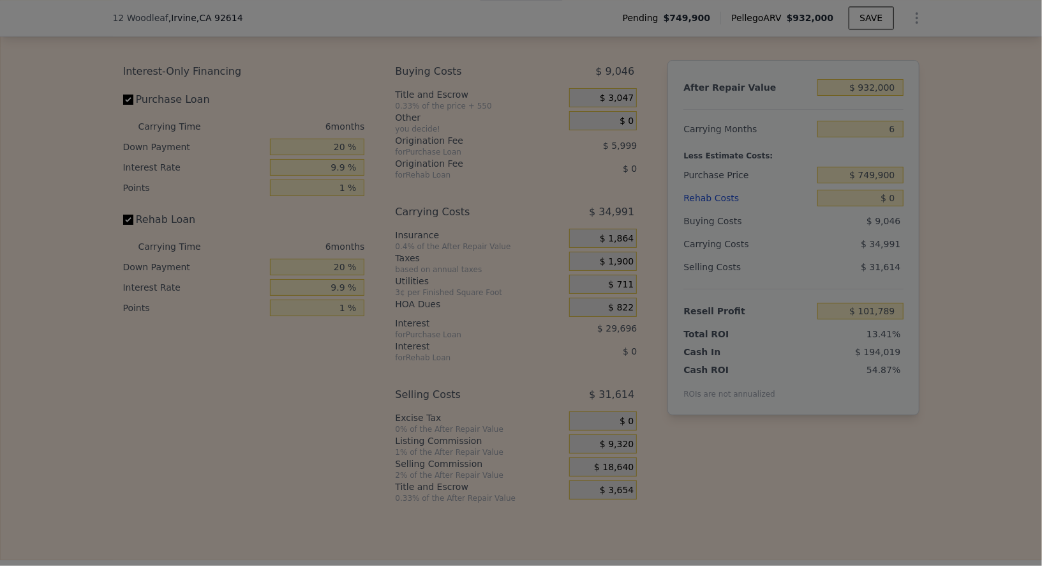
type input "$ 106,449"
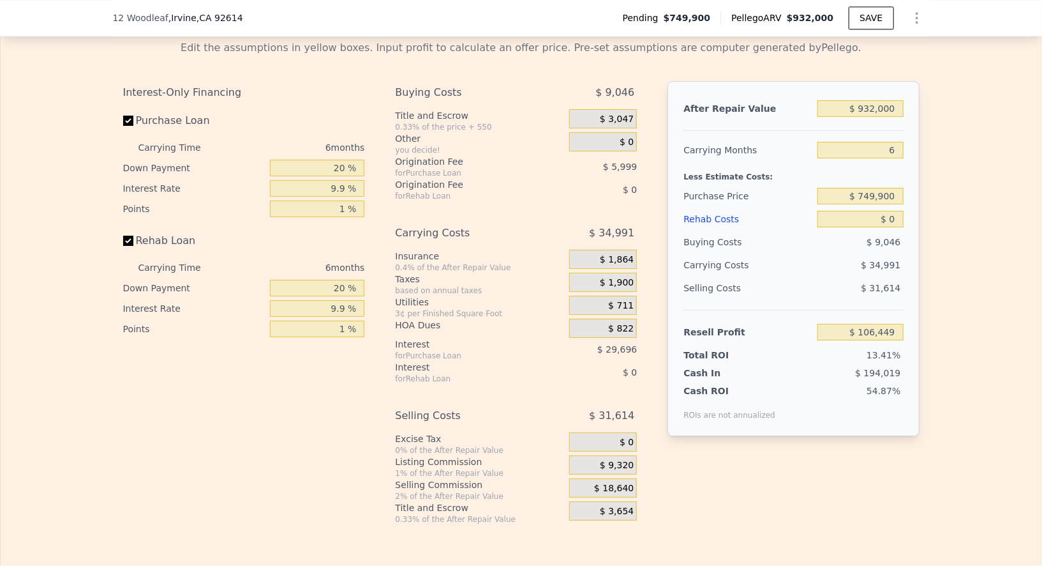
scroll to position [1969, 0]
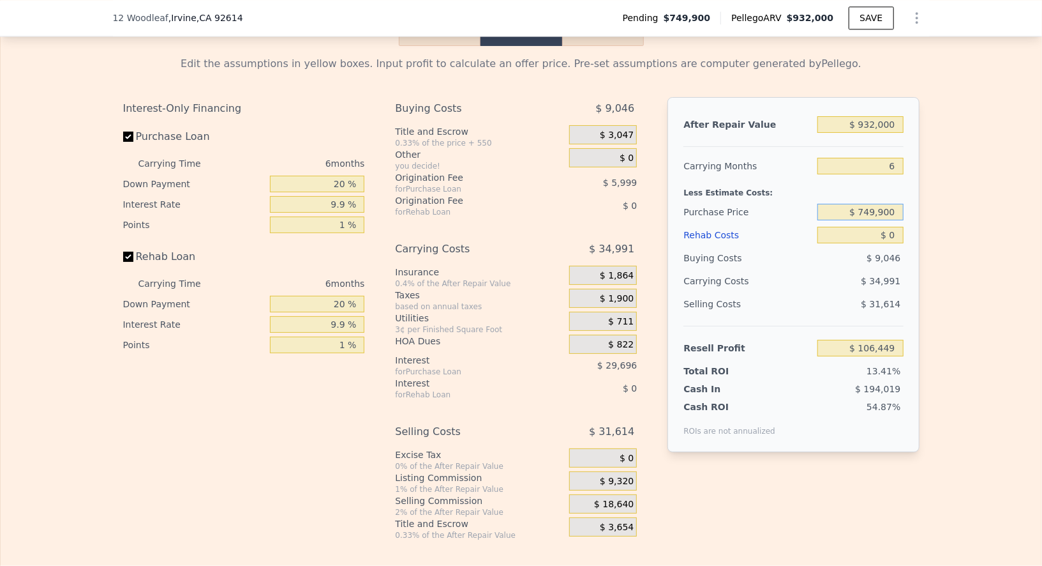
click at [891, 220] on input "$ 749,900" at bounding box center [861, 212] width 86 height 17
type input "$ 720,000"
click at [936, 290] on div "Edit the assumptions in yellow boxes. Input profit to calculate an offer price.…" at bounding box center [521, 293] width 1041 height 494
type input "$ 137,869"
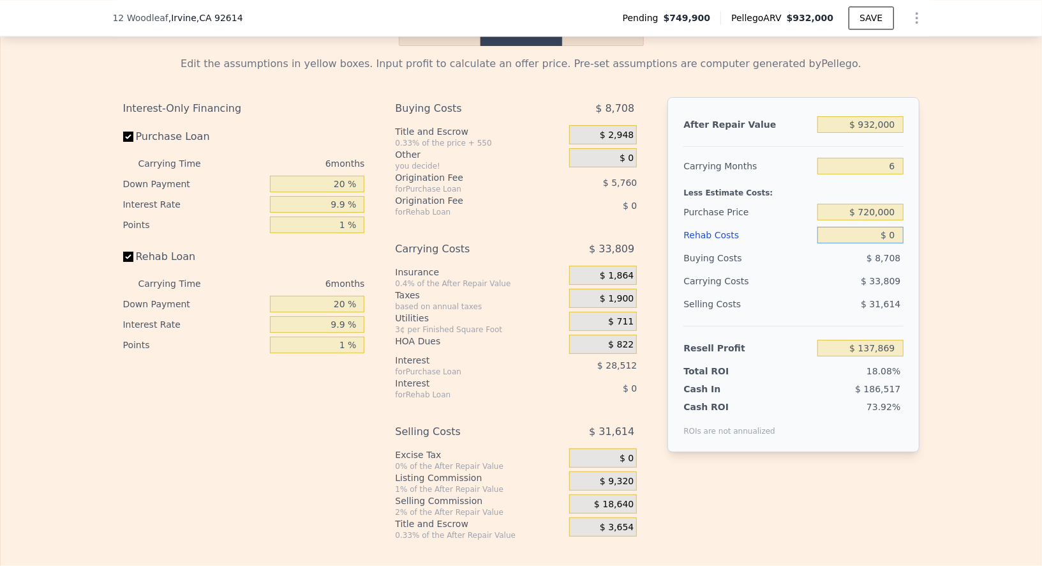
click at [891, 243] on input "$ 0" at bounding box center [861, 235] width 86 height 17
type input "$ 7"
type input "$ 137,862"
type input "$ 7,000"
type input "$ 137,133"
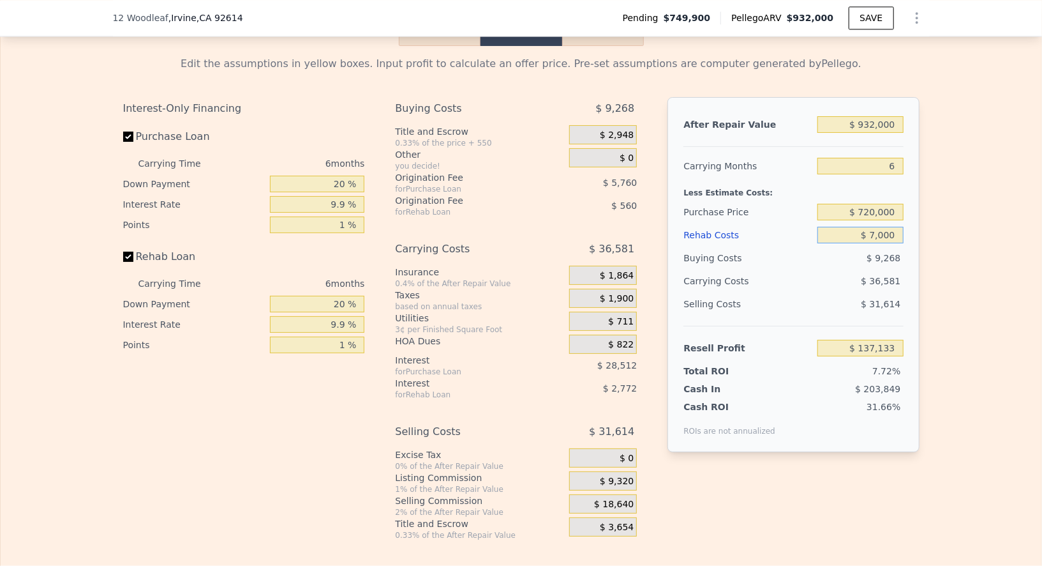
type input "$ 70,000"
type input "$ 64,537"
type input "$ 70,000"
click at [911, 287] on div "After Repair Value $ 932,000 Carrying Months 6 Less Estimate Costs: Purchase Pr…" at bounding box center [793, 274] width 251 height 355
click at [871, 133] on input "$ 932,000" at bounding box center [861, 124] width 86 height 17
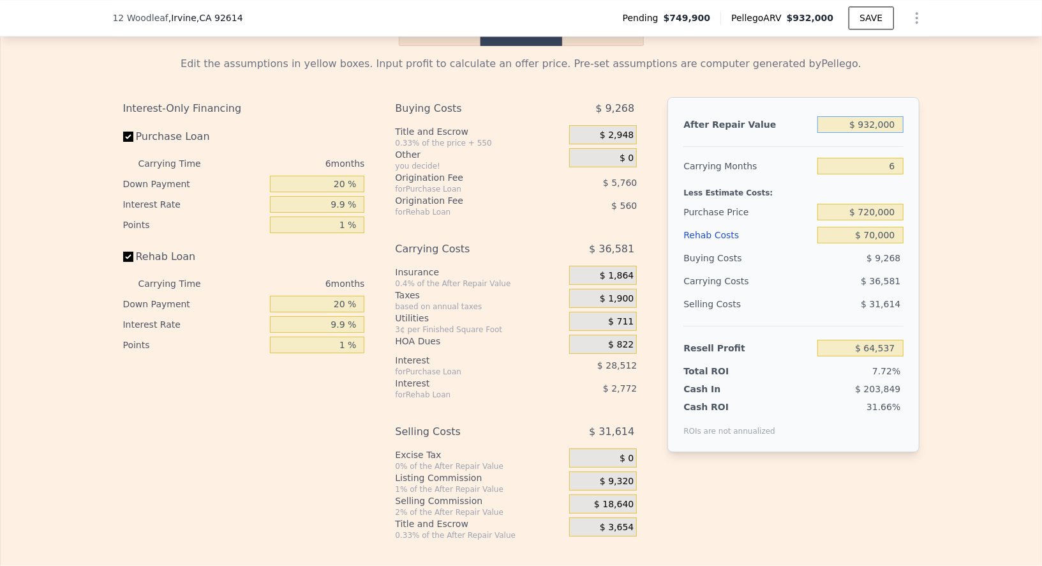
click at [871, 133] on input "$ 932,000" at bounding box center [861, 124] width 86 height 17
type input "$ 8"
type input "-$ 834,527"
type input "$ 87"
type input "-$ 834,451"
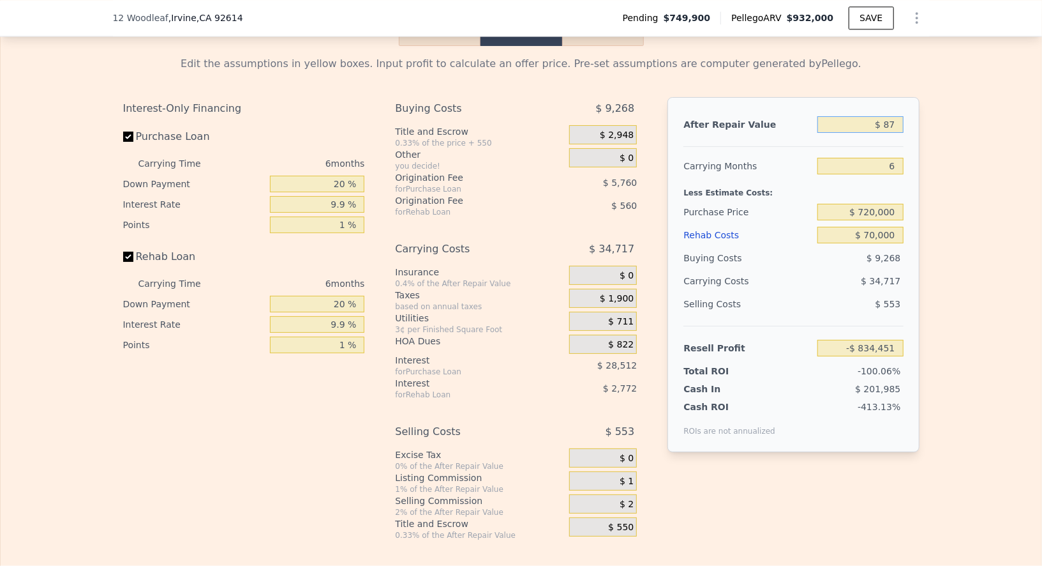
type input "$ 870"
type input "-$ 833,696"
type input "$ 870,000"
type input "$ 4,728"
type input "$ 870,000"
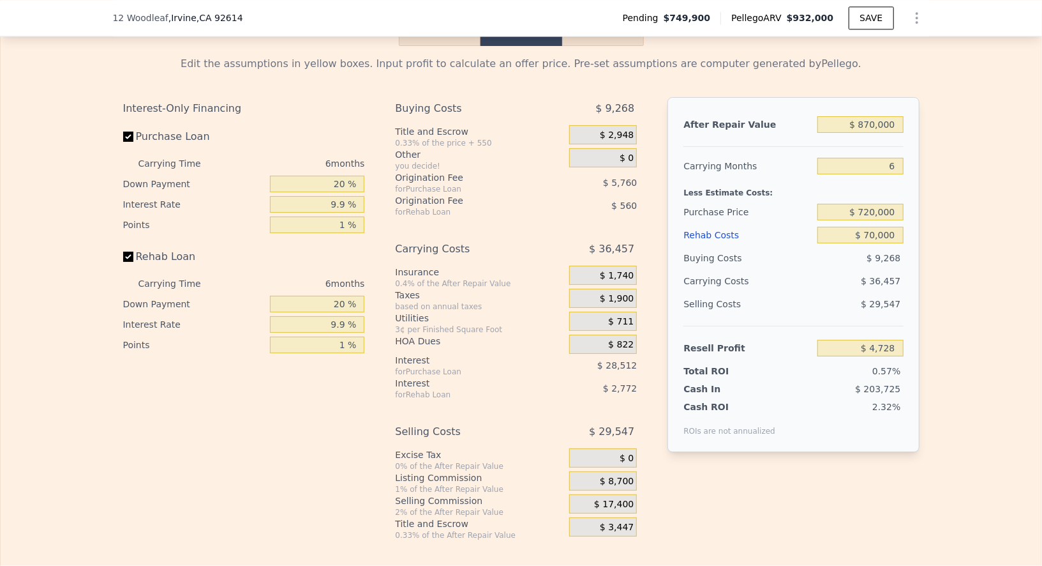
click at [961, 253] on div "Edit the assumptions in yellow boxes. Input profit to calculate an offer price.…" at bounding box center [521, 293] width 1041 height 494
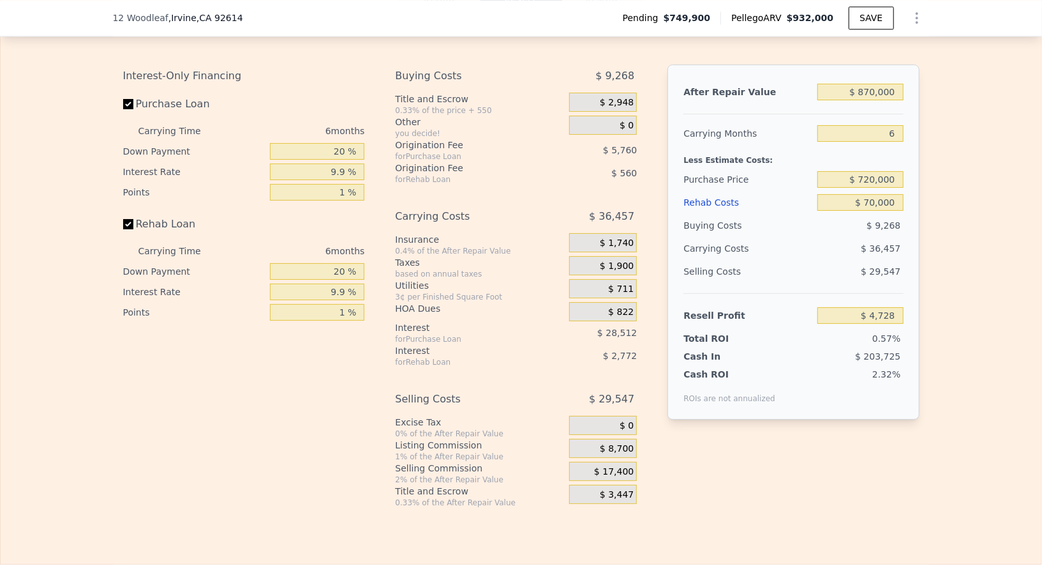
scroll to position [1999, 0]
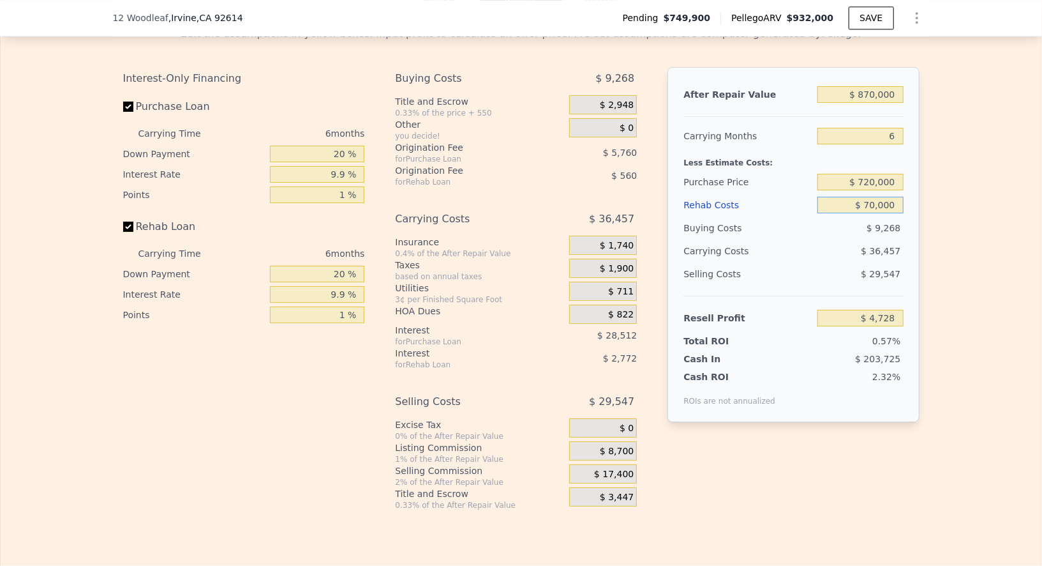
click at [875, 213] on input "$ 70,000" at bounding box center [861, 205] width 86 height 17
type input "$ 50,000"
type input "$ 25,680"
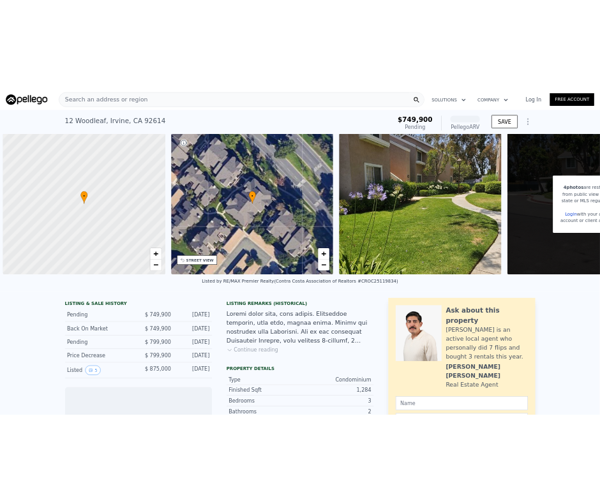
scroll to position [0, 4]
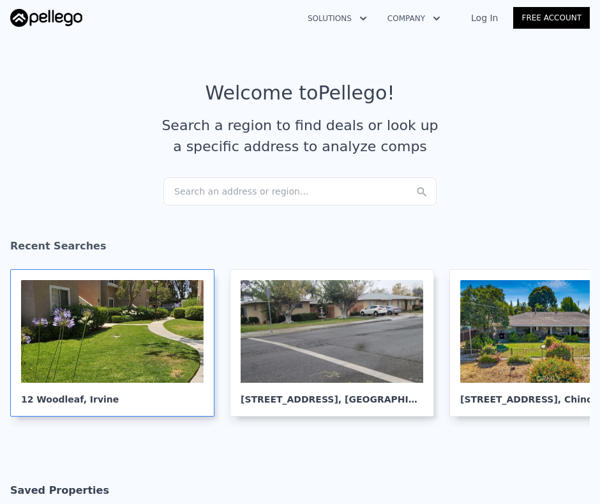
click at [88, 339] on div at bounding box center [112, 331] width 183 height 103
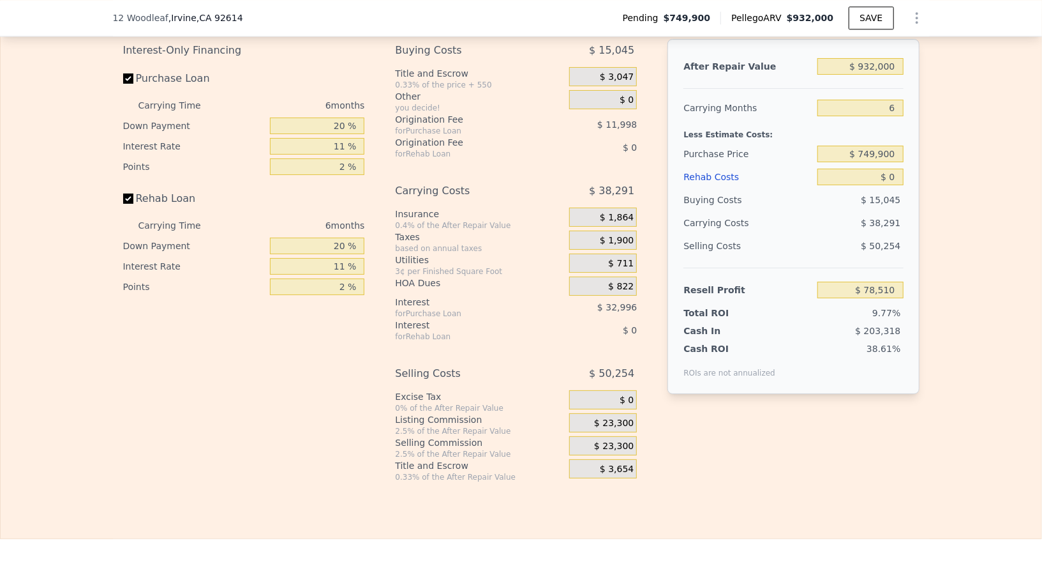
scroll to position [2009, 0]
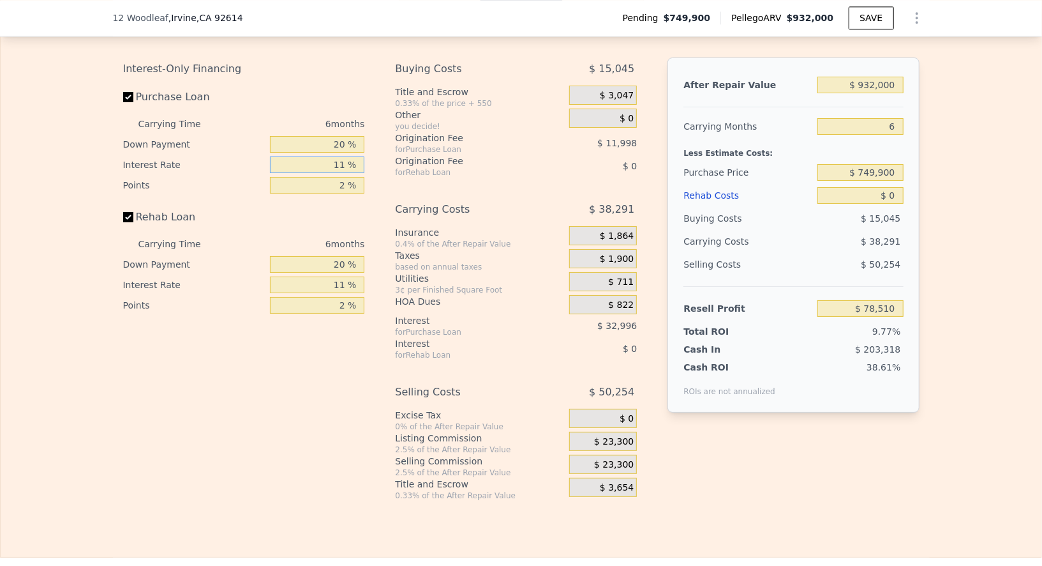
click at [347, 173] on input "11 %" at bounding box center [317, 164] width 94 height 17
type input "1 %"
type input "$ 108,504"
type input "9 %"
type input "$ 84,510"
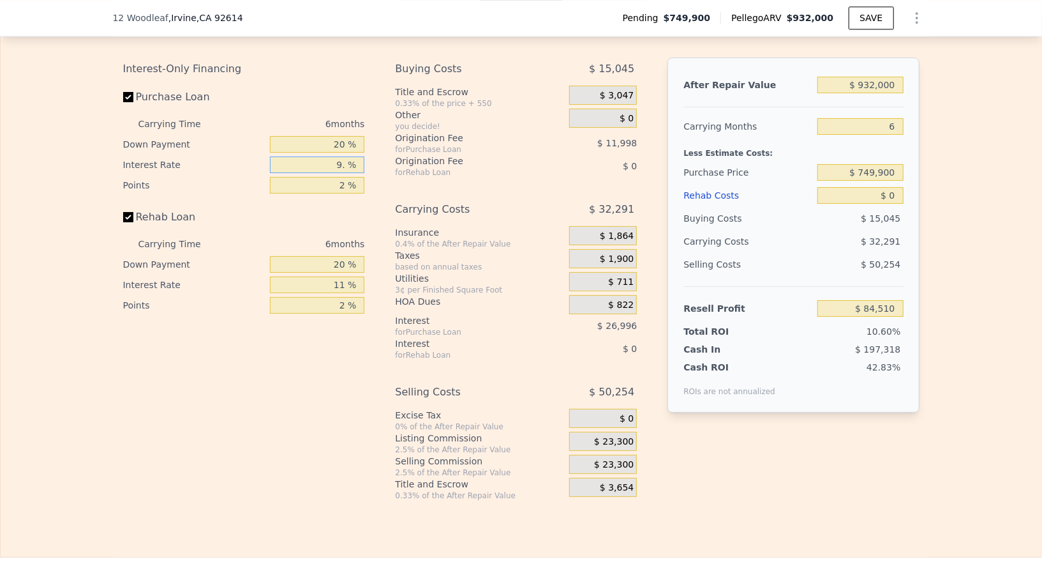
type input "9.9 %"
type input "$ 81,810"
type input "9.9 %"
click at [343, 293] on input "11 %" at bounding box center [317, 284] width 94 height 17
type input "1 %"
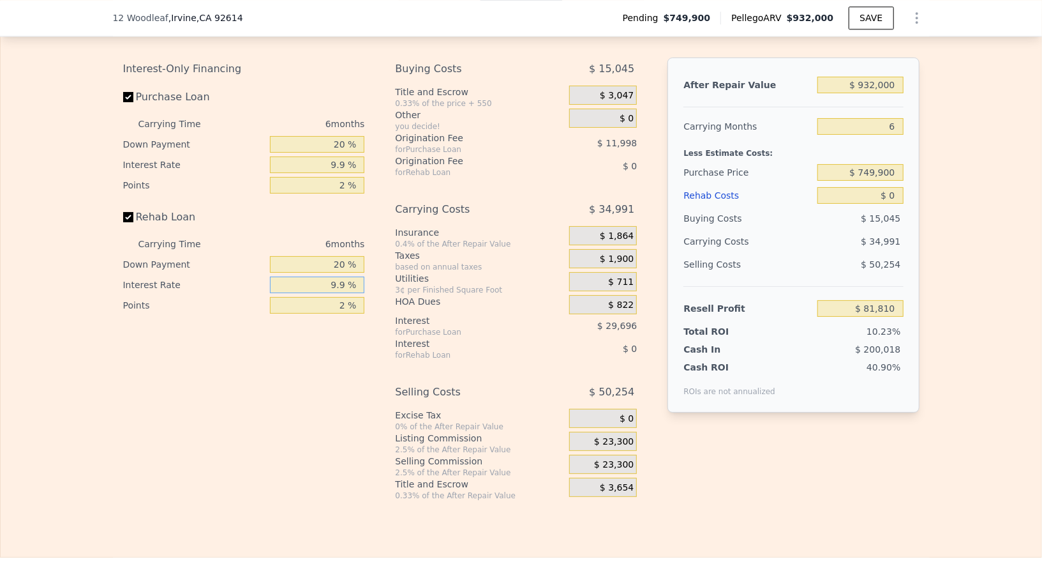
type input "9.9 %"
click at [337, 211] on div "Interest-Only Financing Purchase Loan Carrying Time 6 months Down Payment 20 % …" at bounding box center [244, 186] width 242 height 258
click at [341, 193] on input "2 %" at bounding box center [317, 185] width 94 height 17
type input "1 %"
type input "$ 87,809"
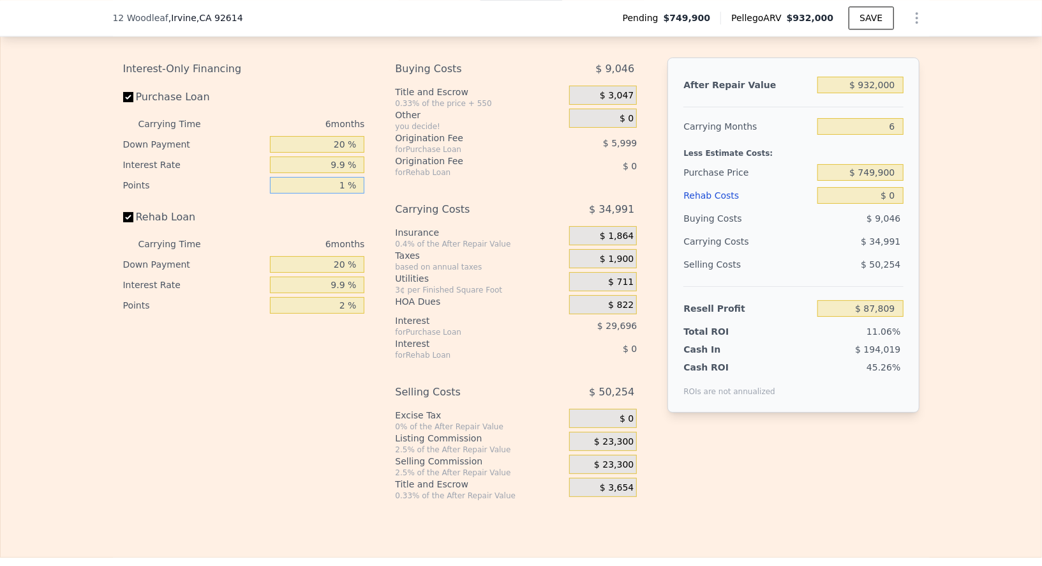
type input "1 %"
click at [347, 313] on input "2 %" at bounding box center [317, 305] width 94 height 17
type input "1 %"
click at [505, 308] on div "HOA Dues" at bounding box center [479, 301] width 169 height 13
click at [340, 313] on input "1 %" at bounding box center [317, 305] width 94 height 17
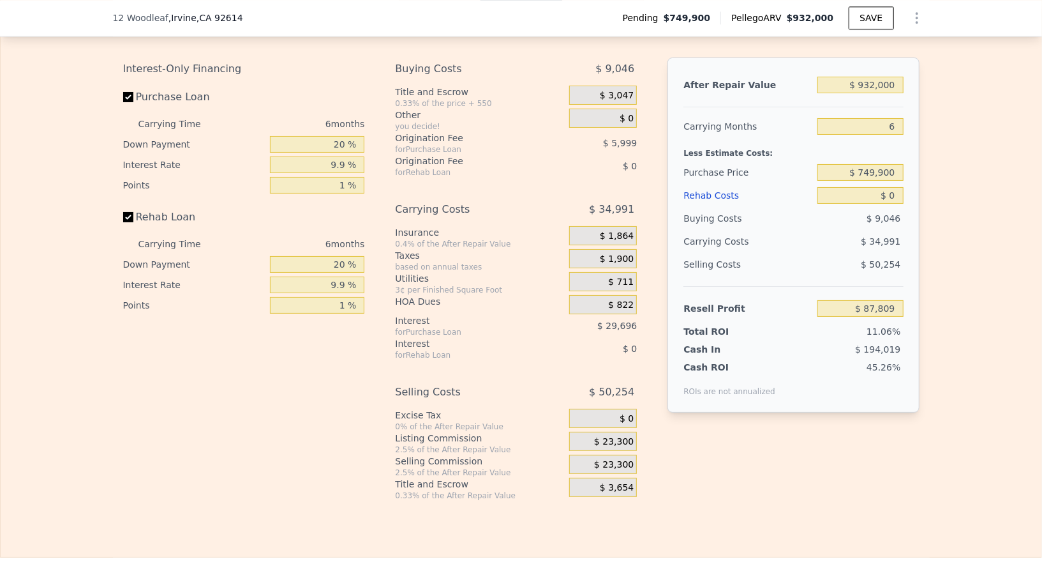
click at [569, 314] on div "$ 822" at bounding box center [603, 304] width 68 height 19
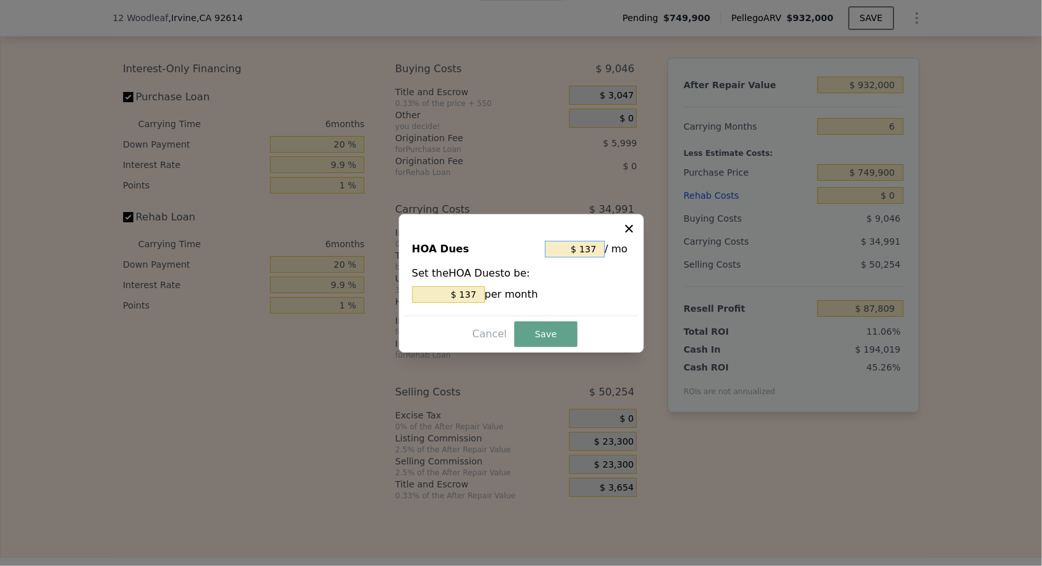
click at [585, 248] on input "$ 137" at bounding box center [575, 249] width 60 height 17
type input "$ 7"
type input "$ 70"
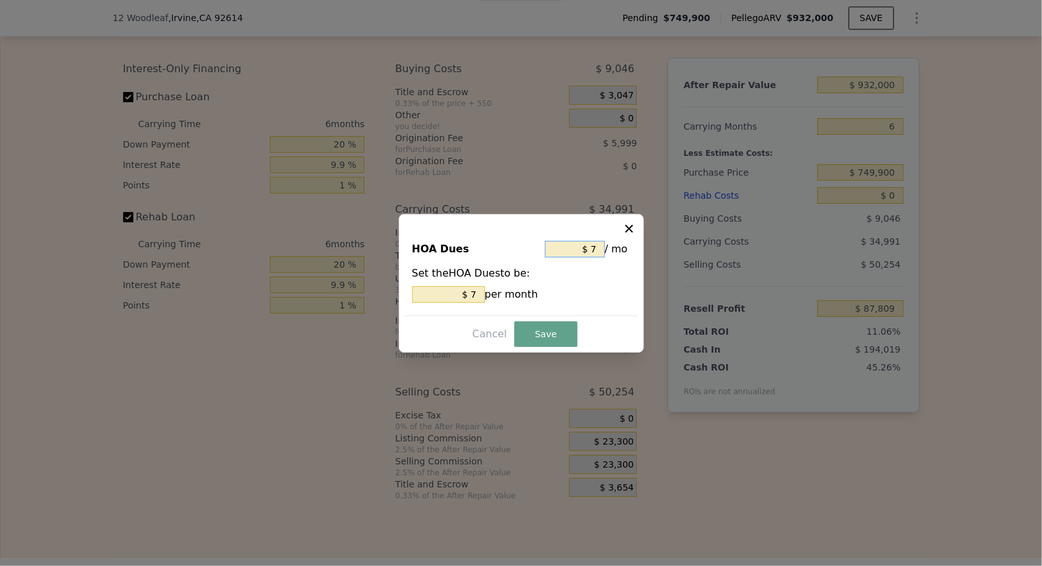
type input "$ 70"
type input "$ 700"
type input "$ 7,000"
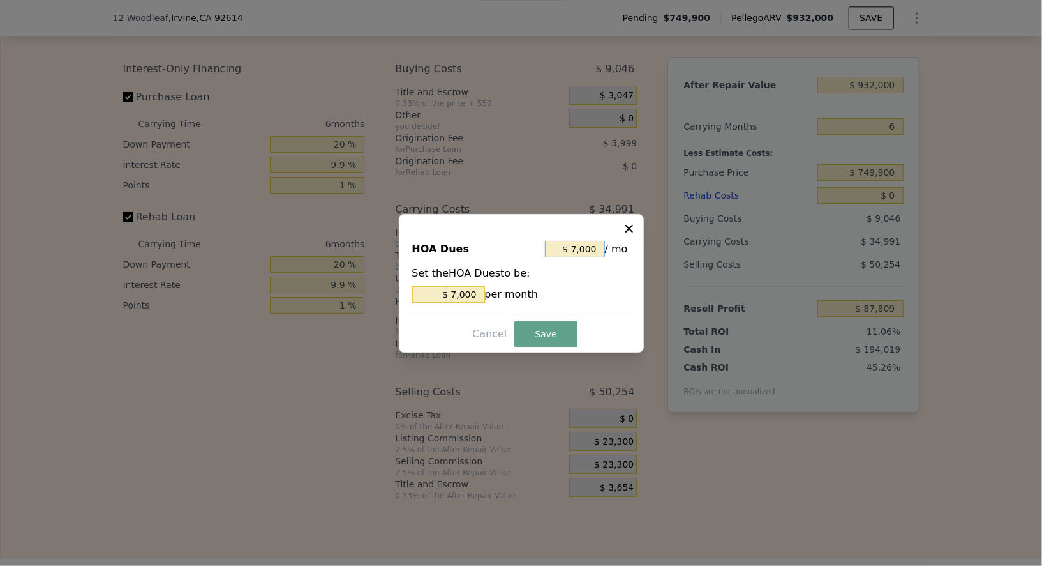
type input "$ 700"
click at [547, 337] on button "Save" at bounding box center [545, 334] width 63 height 26
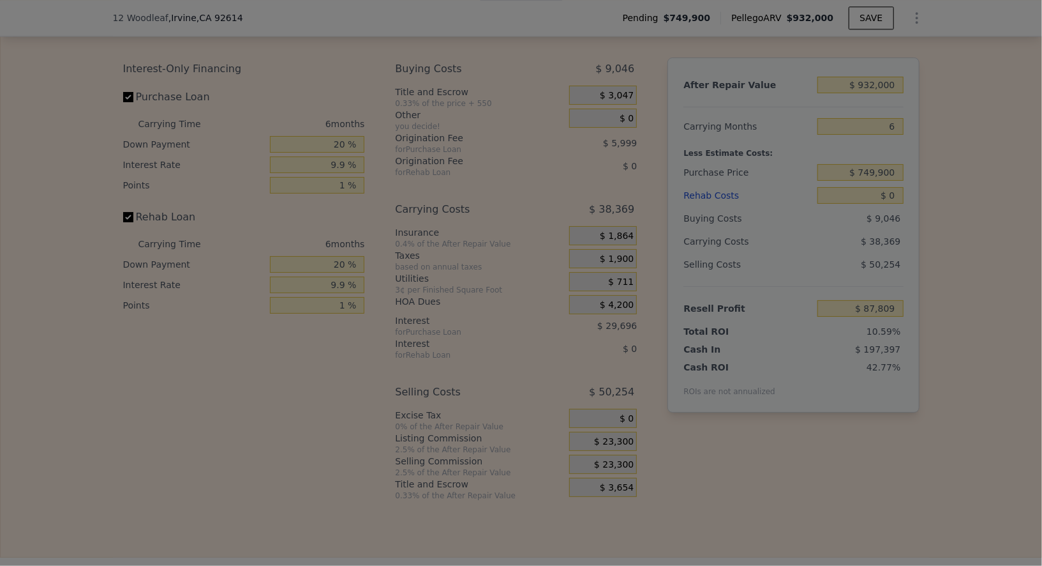
type input "$ 84,431"
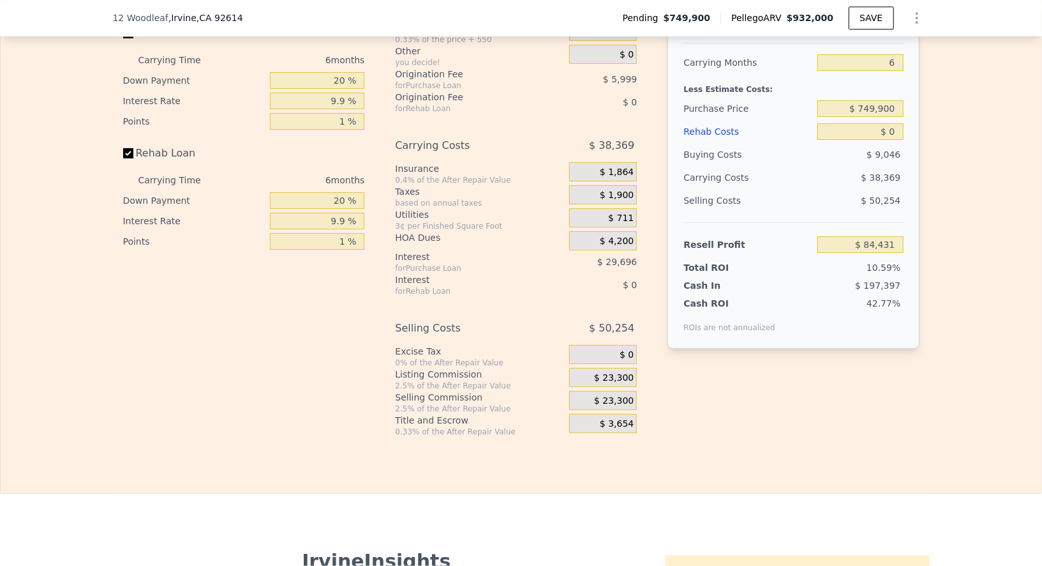
scroll to position [2089, 0]
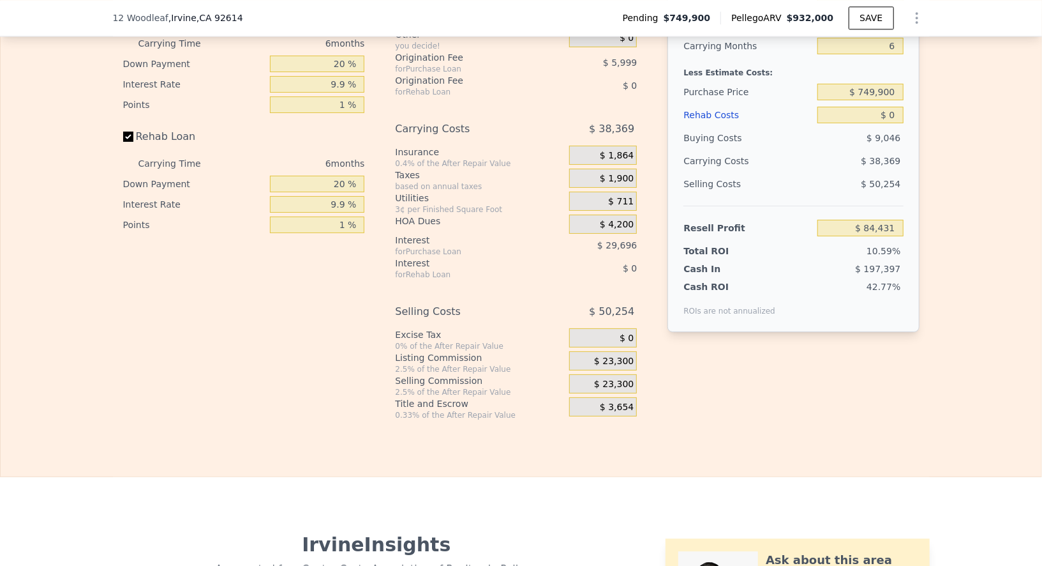
click at [599, 367] on span "$ 23,300" at bounding box center [614, 361] width 40 height 11
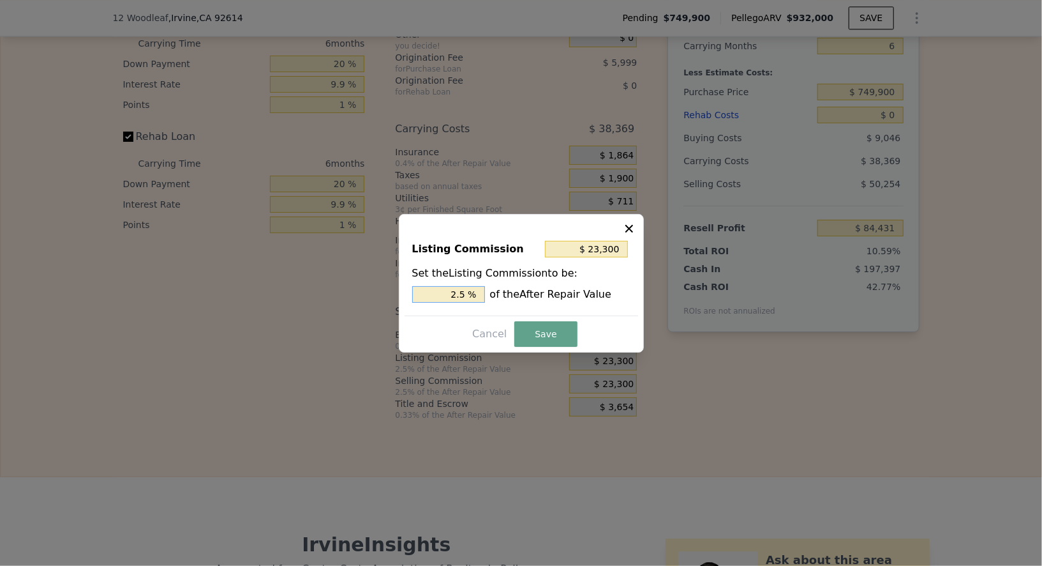
click at [453, 286] on input "2.5 %" at bounding box center [448, 294] width 73 height 17
type input "$ 9,320"
type input "1 %"
click at [539, 333] on button "Save" at bounding box center [545, 334] width 63 height 26
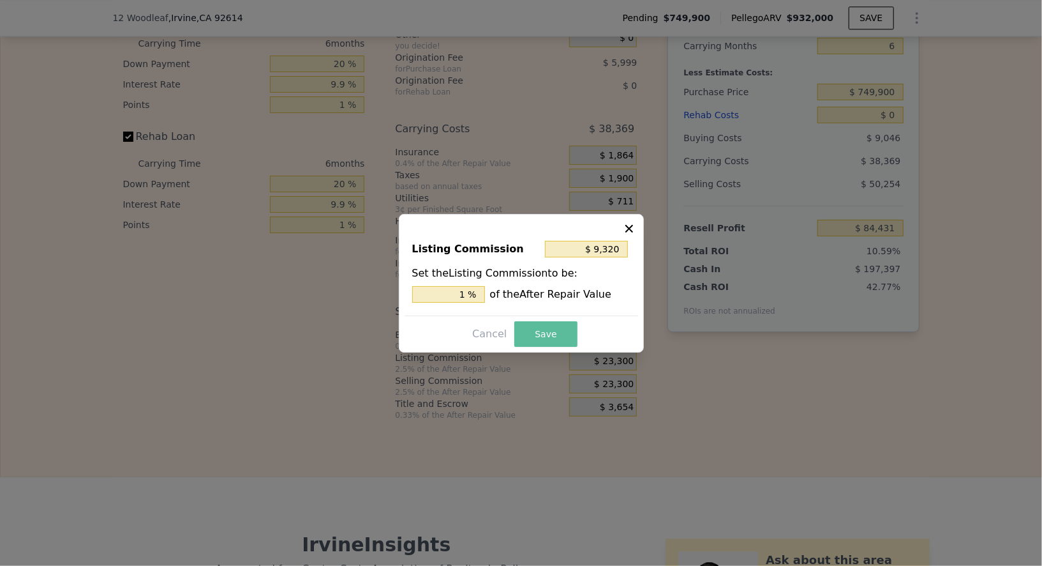
type input "$ 98,411"
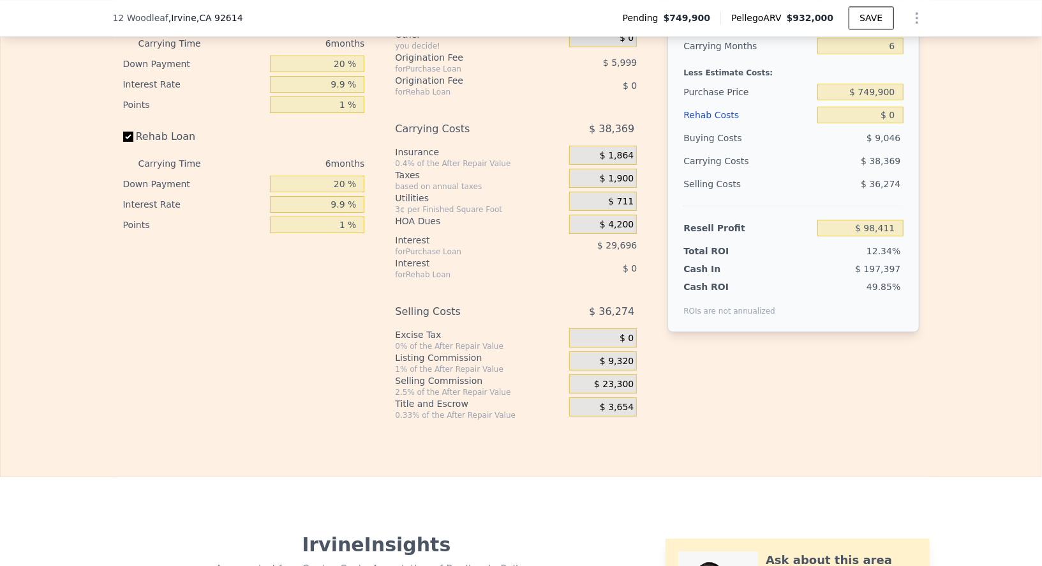
click at [583, 393] on div "$ 23,300" at bounding box center [603, 383] width 68 height 19
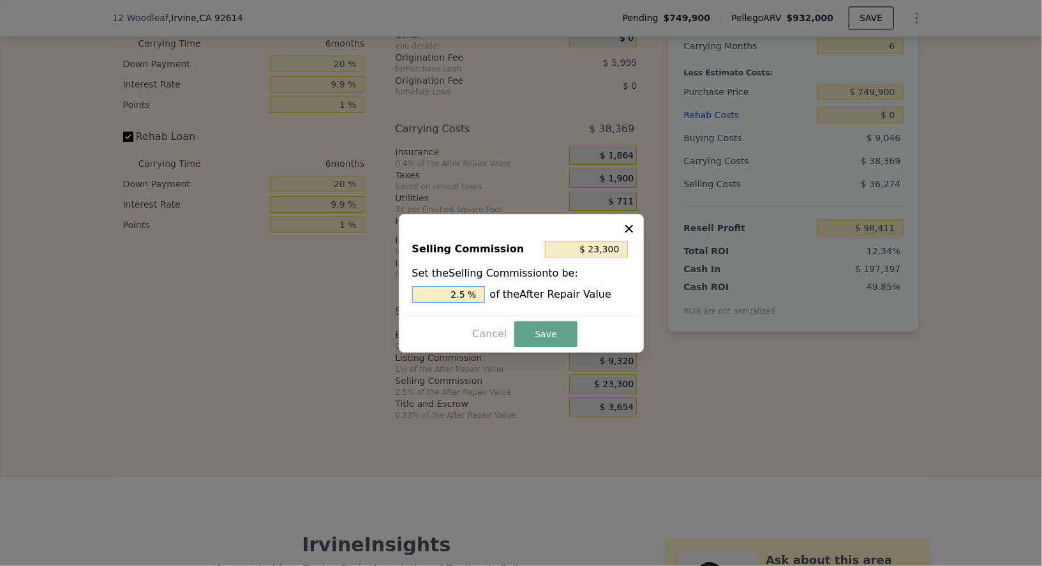
click at [466, 301] on input "2.5 %" at bounding box center [448, 294] width 73 height 17
click at [462, 297] on input "2.5 %" at bounding box center [448, 294] width 73 height 17
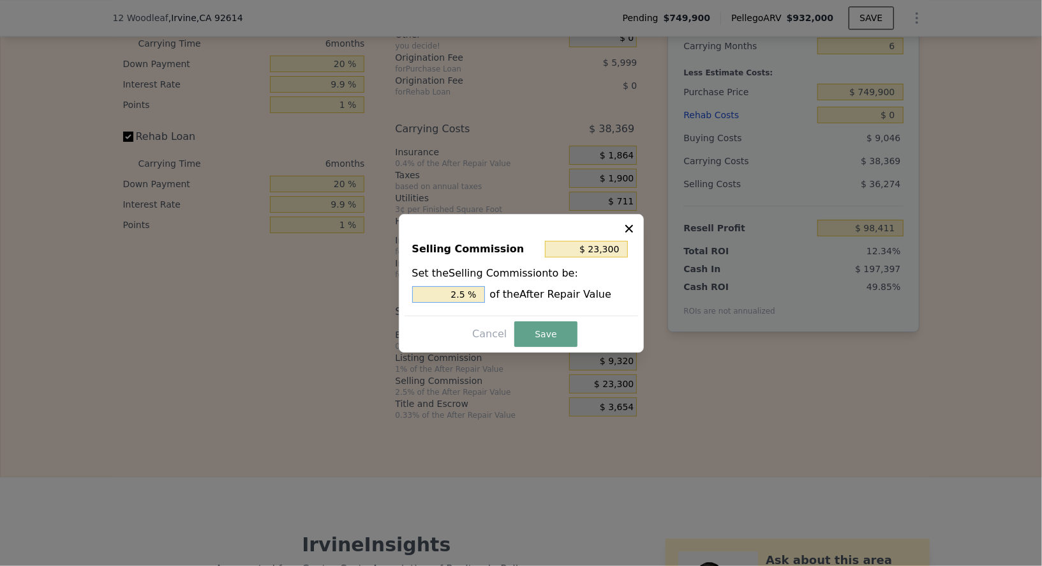
type input "$ 18,640"
type input "2 %"
click at [536, 331] on button "Save" at bounding box center [545, 334] width 63 height 26
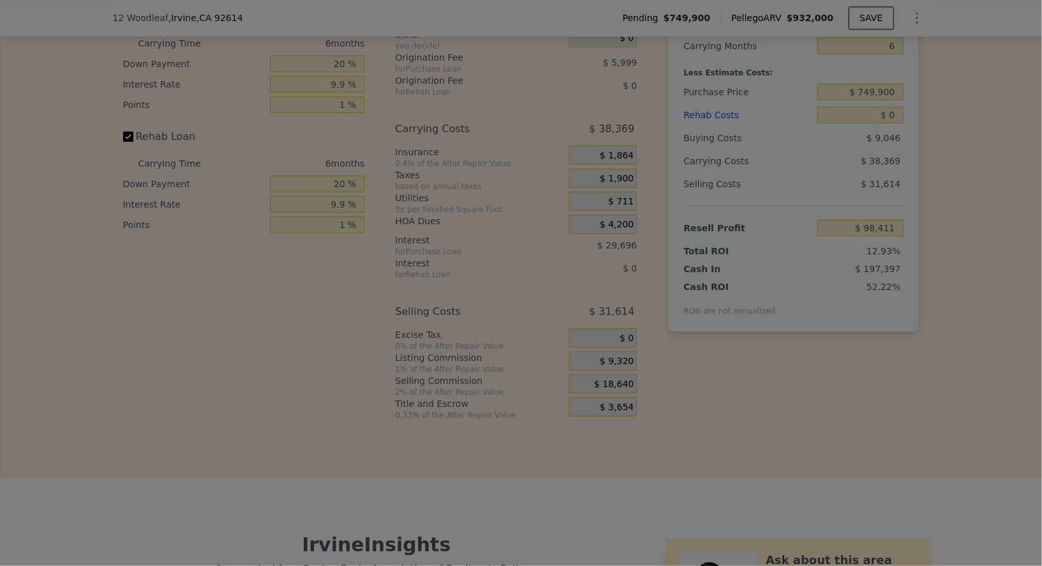
type input "$ 103,071"
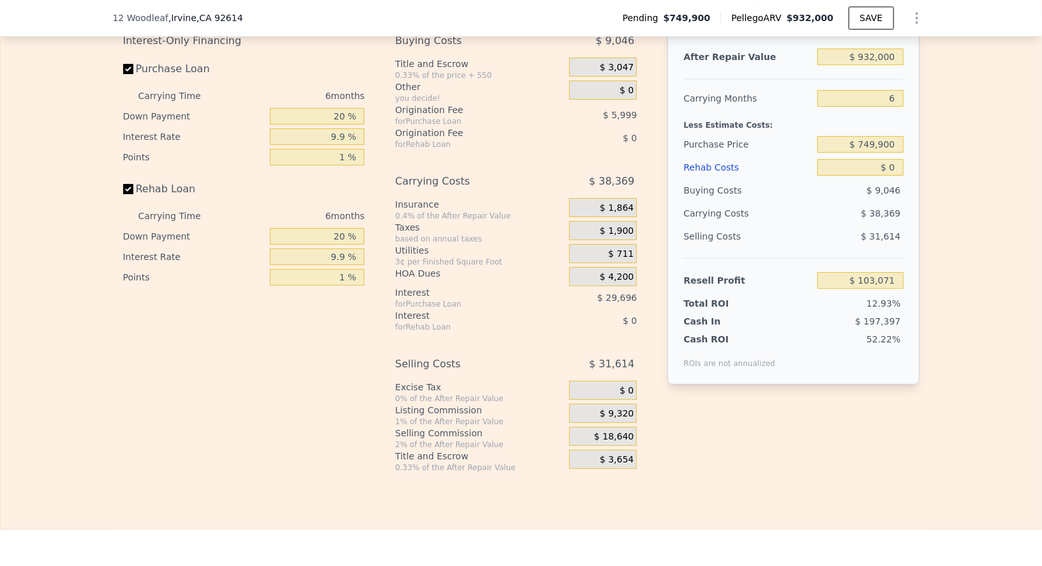
scroll to position [2025, 0]
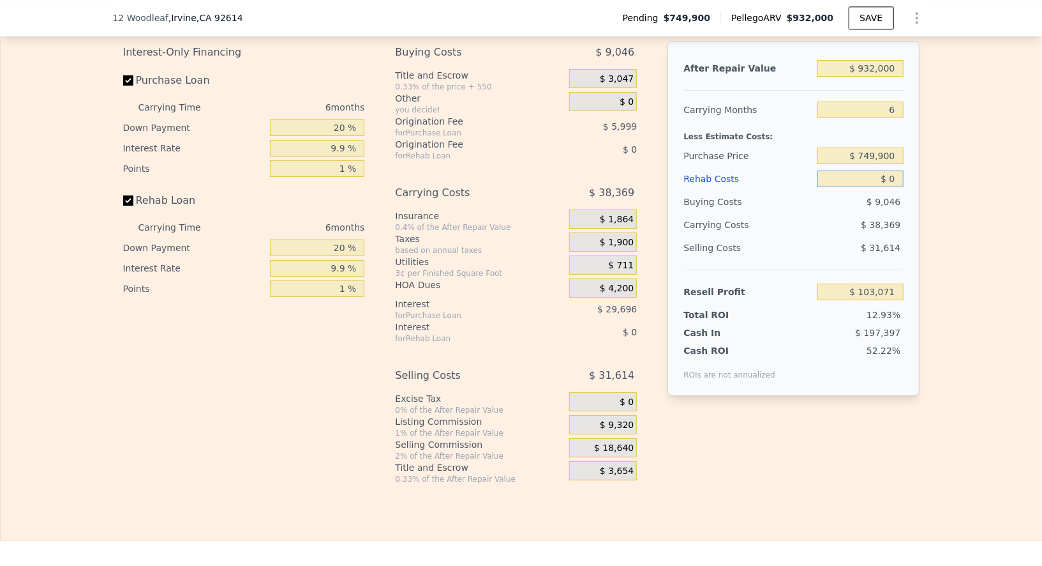
click at [599, 187] on input "$ 0" at bounding box center [861, 178] width 86 height 17
type input "$ 8"
type input "$ 103,063"
type input "$ 80"
type input "$ 102,984"
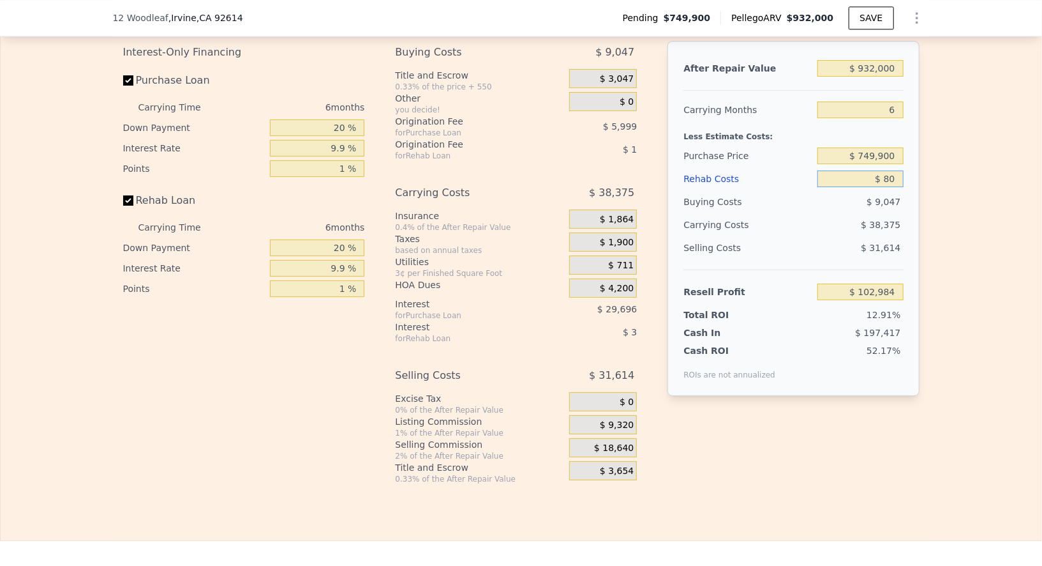
type input "$ 800"
type input "$ 102,235"
type input "$ 8,000"
type input "$ 94,689"
type input "$ 80,000"
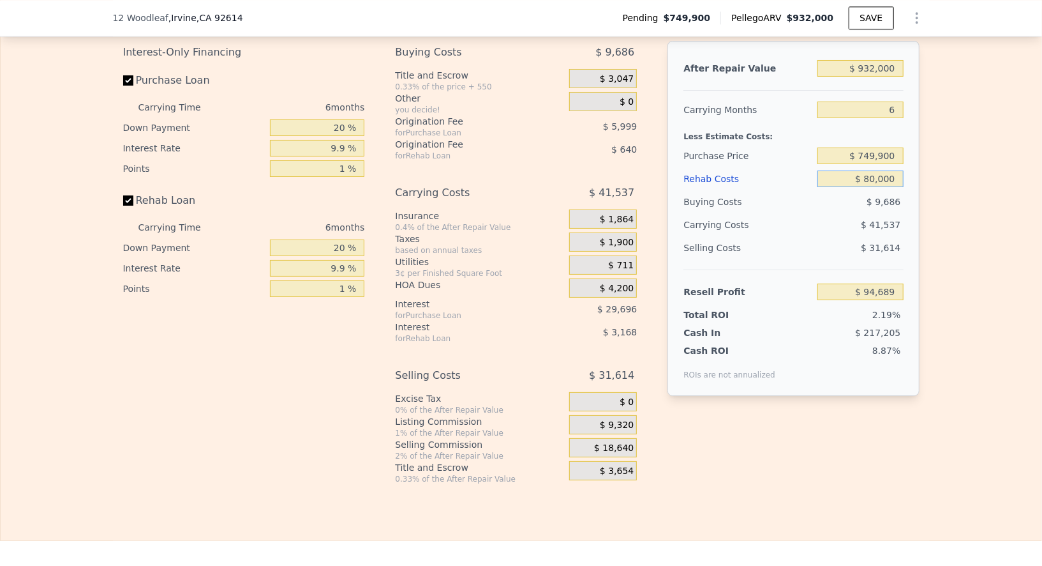
type input "$ 19,263"
type input "$ 80,000"
click at [599, 207] on div "Edit the assumptions in yellow boxes. Input profit to calculate an offer price.…" at bounding box center [521, 237] width 1041 height 494
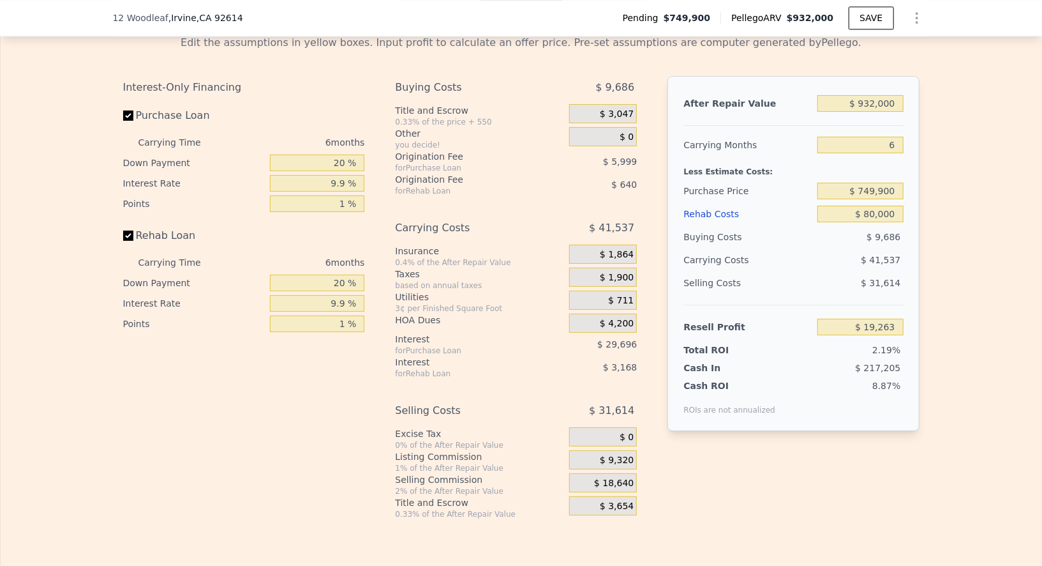
scroll to position [1989, 0]
click at [599, 112] on input "$ 932,000" at bounding box center [861, 104] width 86 height 17
type input "$ 89"
type input "-$ 879,723"
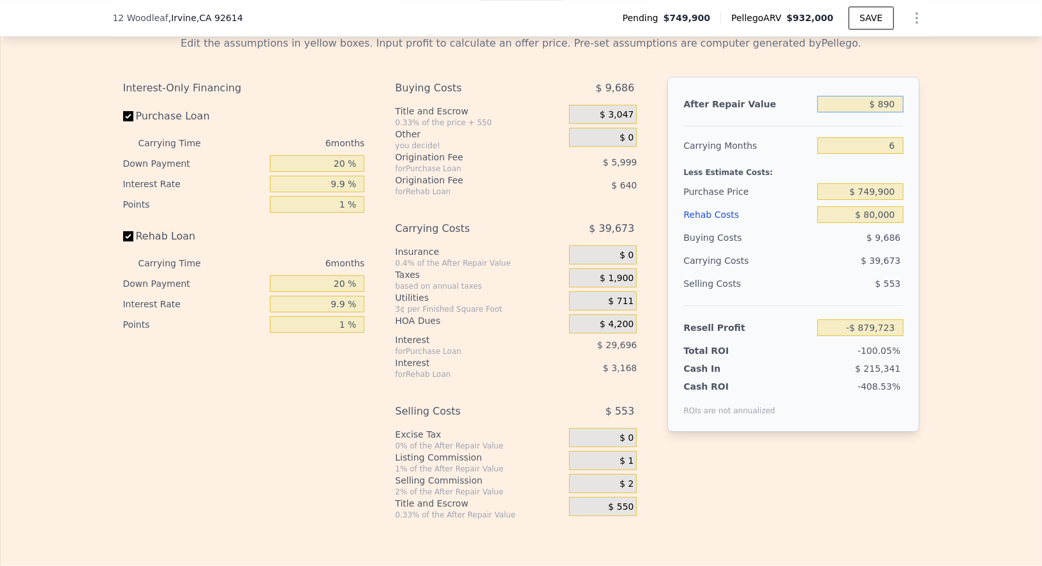
type input "$ 8,900"
type input "-$ 871,224"
type input "$ 89,000"
type input "-$ 793,953"
type input "$ 890,000"
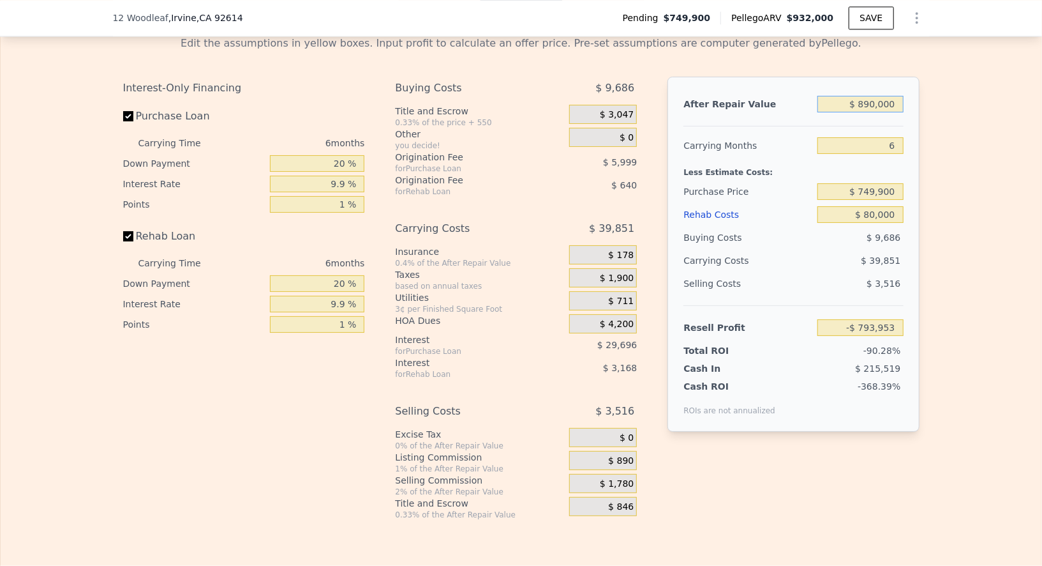
type input "-$ 21,253"
type input "$ 890,000"
click at [599, 230] on div "Edit the assumptions in yellow boxes. Input profit to calculate an offer price.…" at bounding box center [521, 273] width 1041 height 494
click at [599, 200] on input "$ 749,900" at bounding box center [861, 191] width 86 height 17
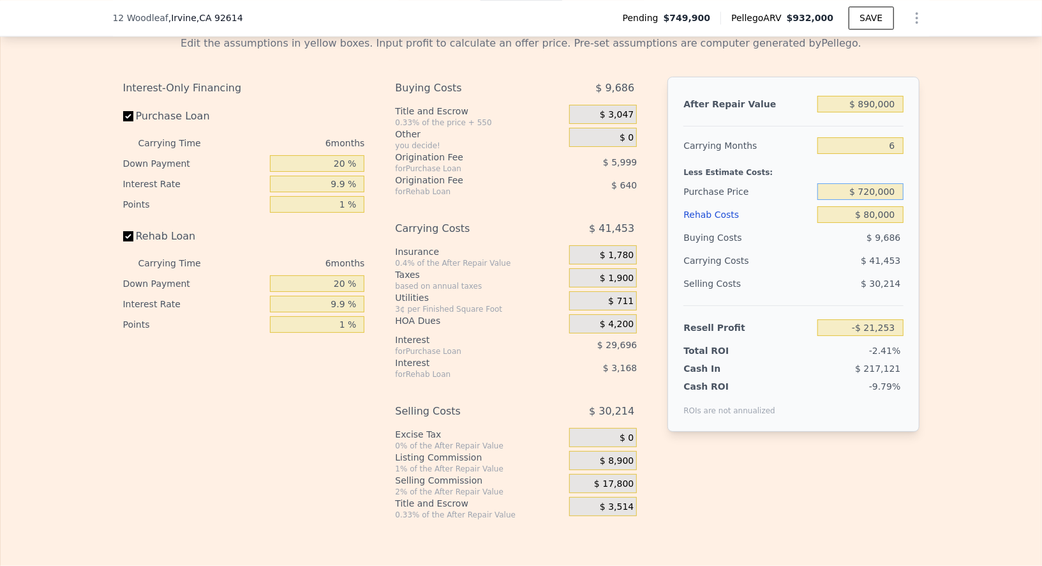
type input "$ 720,000"
click at [599, 250] on div "After Repair Value $ 890,000 Carrying Months 6 Less Estimate Costs: Purchase Pr…" at bounding box center [793, 254] width 251 height 355
type input "$ 10,167"
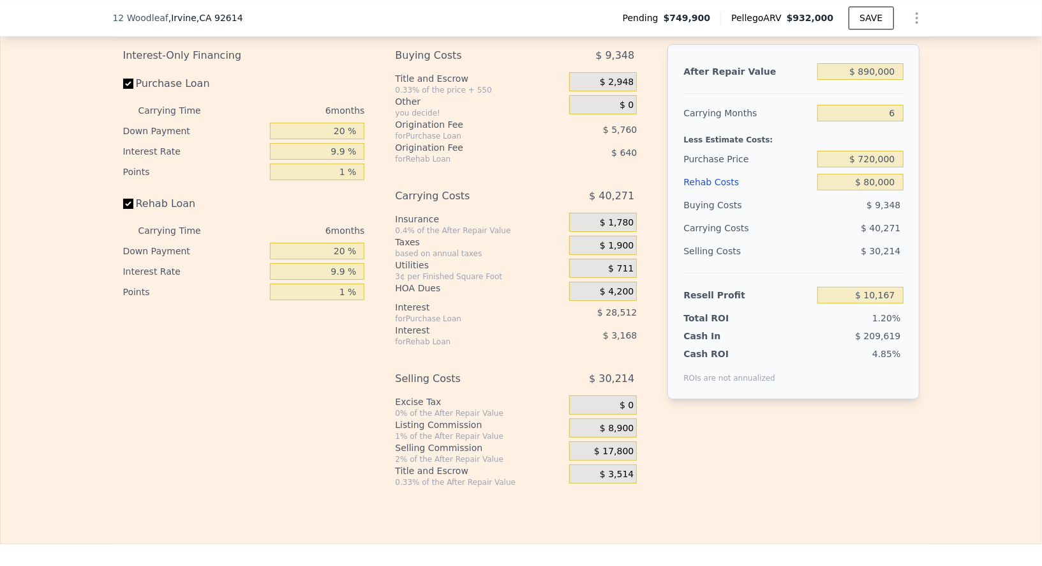
scroll to position [2004, 0]
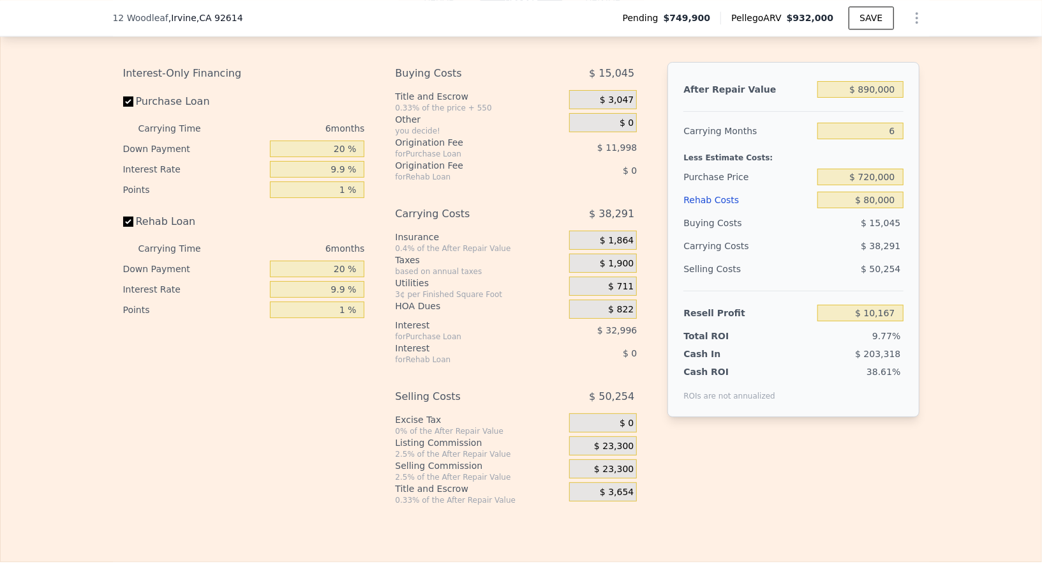
type input "$ 932,000"
type input "$ 0"
type input "$ 78,510"
click at [599, 208] on input "$ 0" at bounding box center [861, 199] width 86 height 17
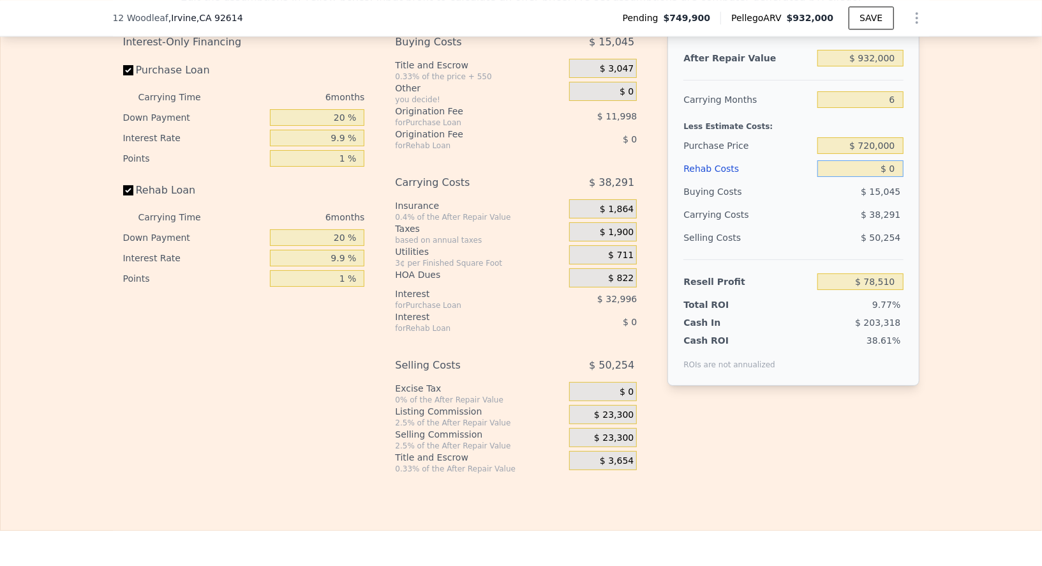
scroll to position [2014, 0]
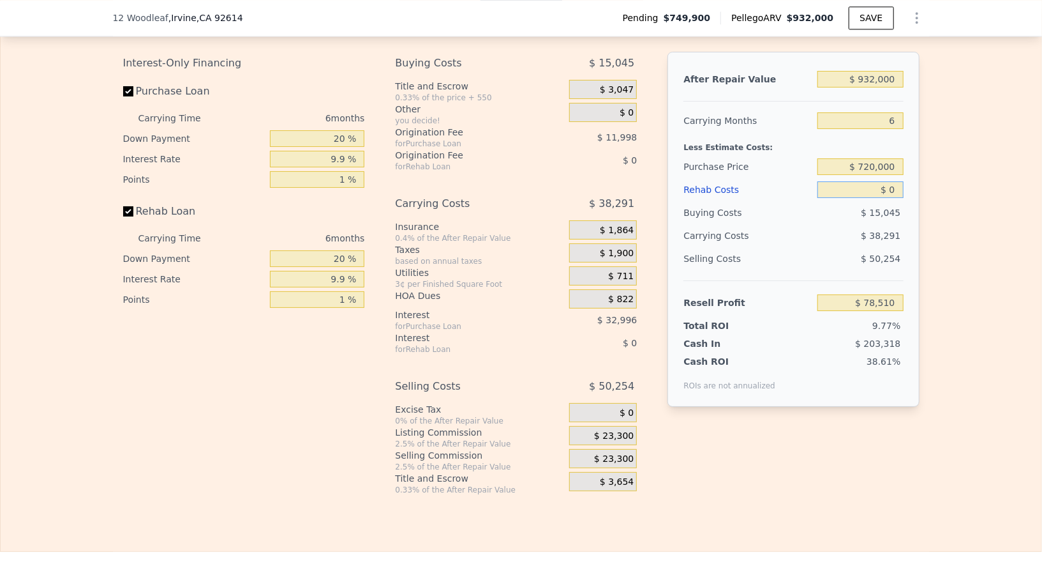
type input "$ 90"
type input "$ 78,413"
type input "$ 900"
type input "$ 77,554"
type input "$ 90,000"
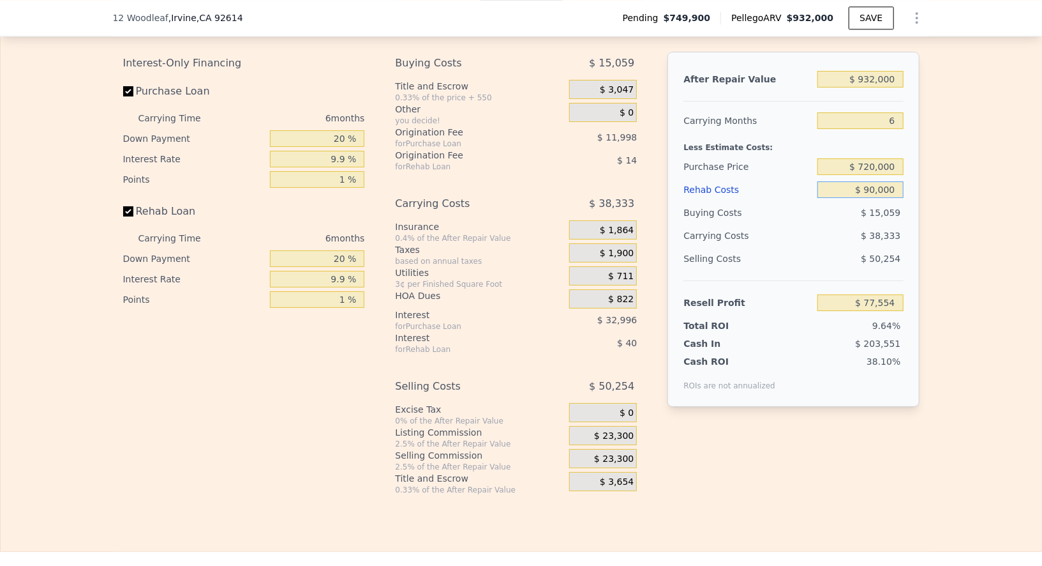
type input "-$ 16,890"
type input "$ 9,000"
type input "$ 68,970"
type input "$ 900"
type input "$ 77,554"
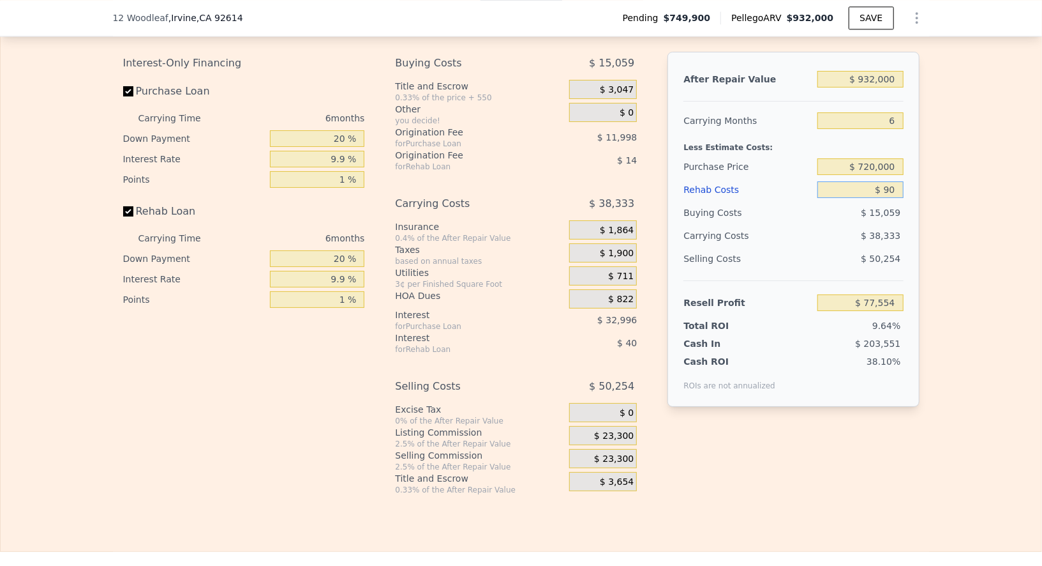
type input "$ 0"
type input "$ 78,510"
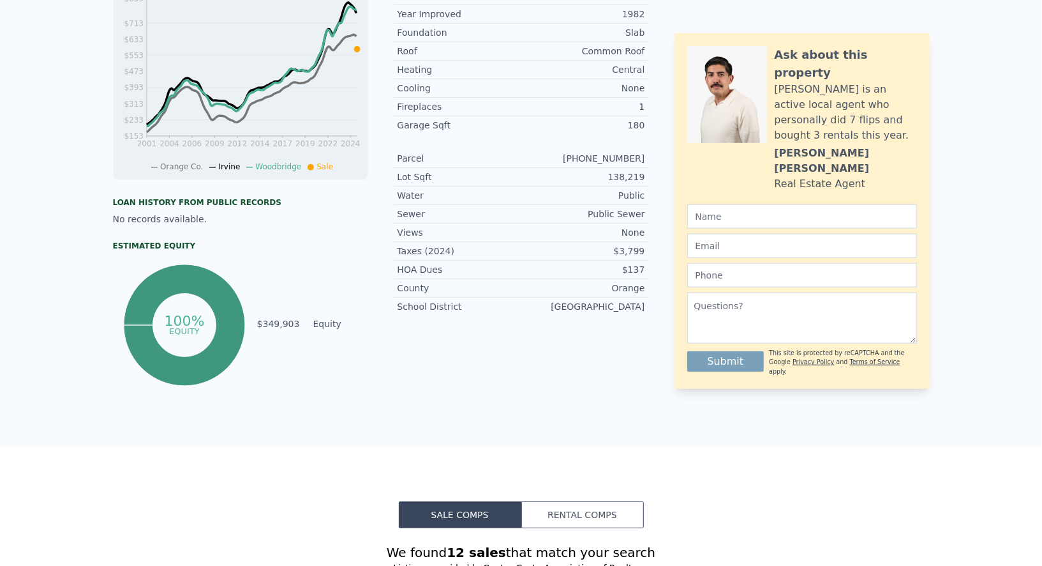
scroll to position [0, 0]
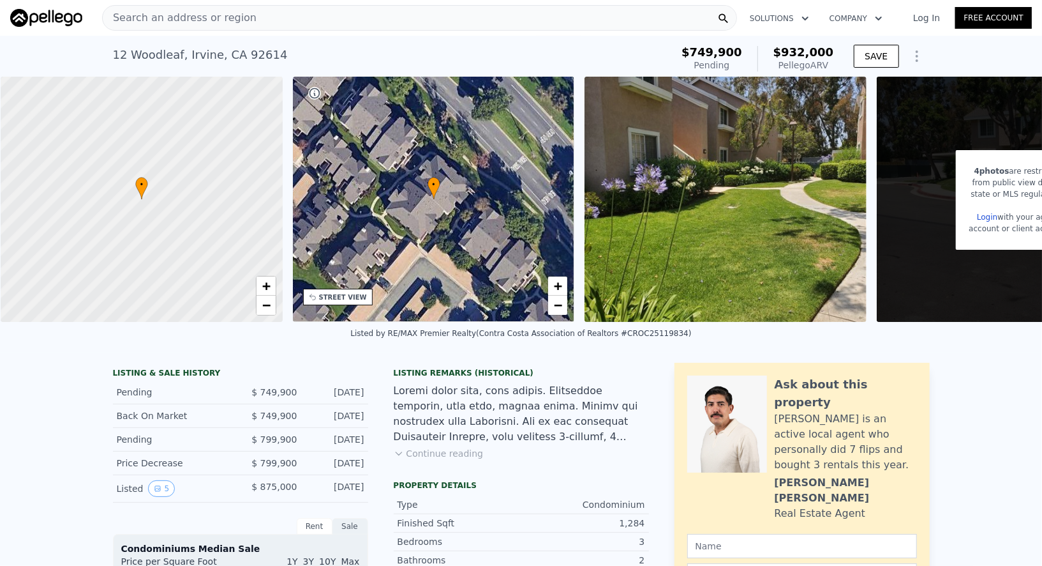
click at [164, 57] on div "12 Woodleaf , Irvine , CA 92614" at bounding box center [200, 55] width 175 height 18
copy div "12 Woodleaf , Irvine , CA 92614 Pending (~ARV $932k )"
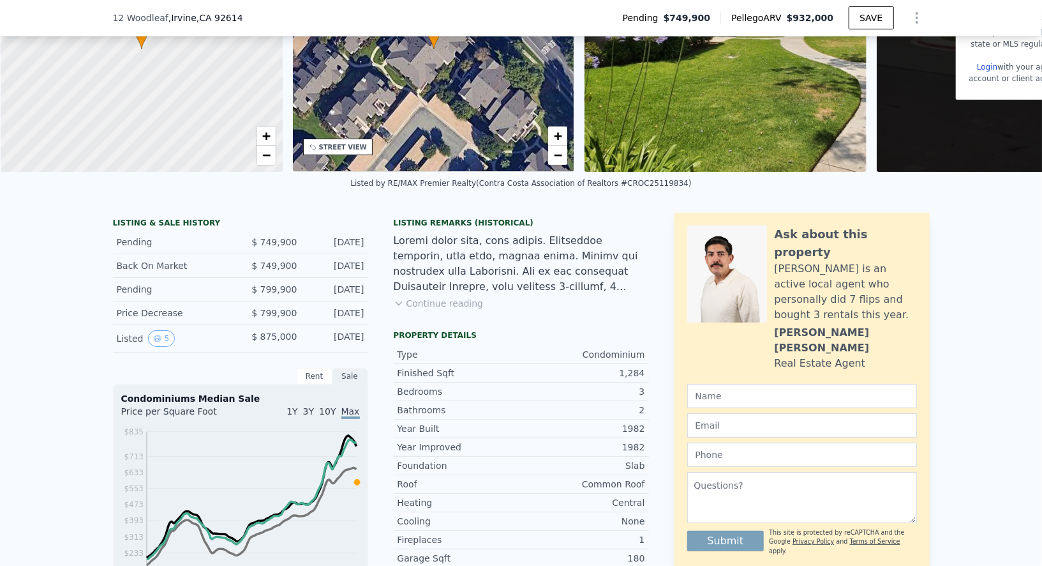
scroll to position [164, 0]
